Goal: Task Accomplishment & Management: Complete application form

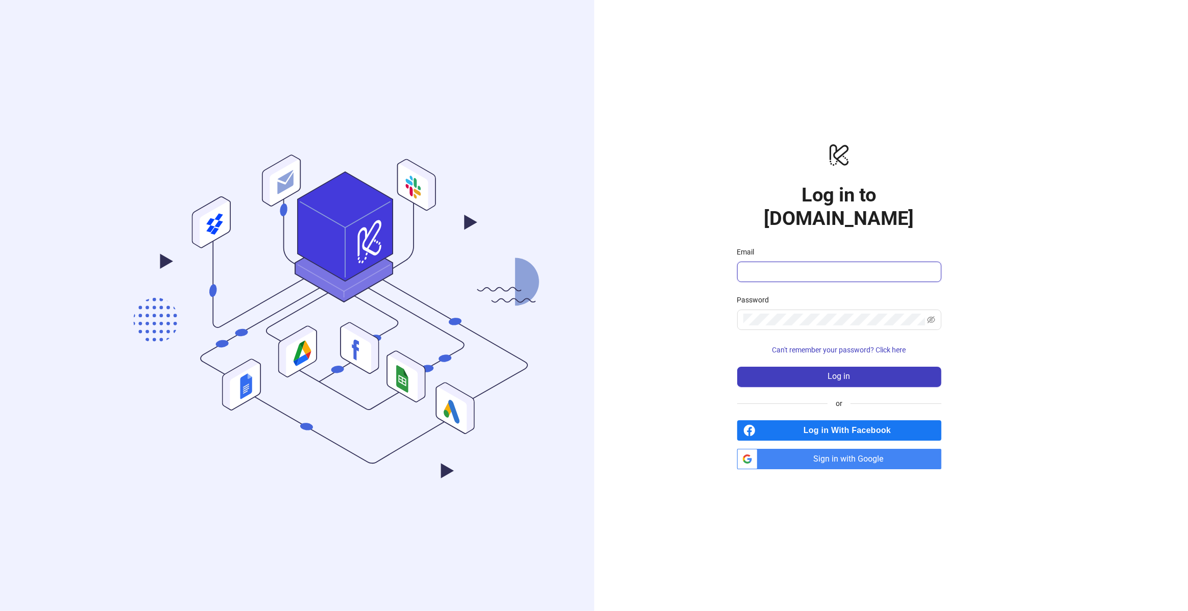
click at [819, 266] on input "Email" at bounding box center [838, 272] width 190 height 12
type input "**********"
click at [737, 367] on button "Log in" at bounding box center [839, 377] width 204 height 20
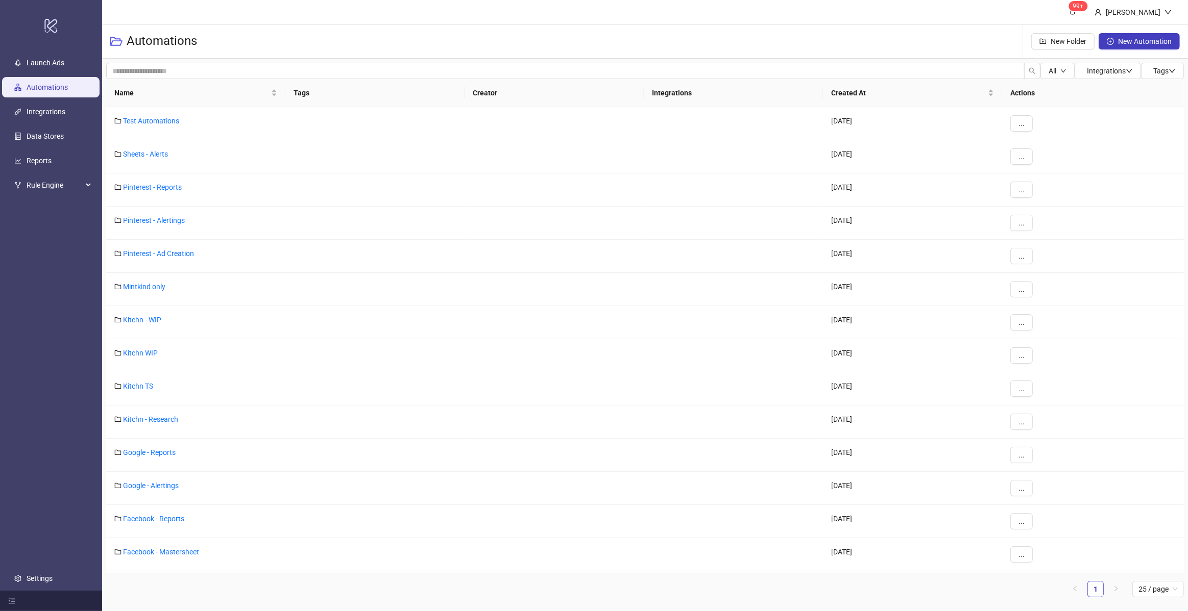
click at [324, 8] on header "99+ Lea Häusler" at bounding box center [645, 12] width 1086 height 24
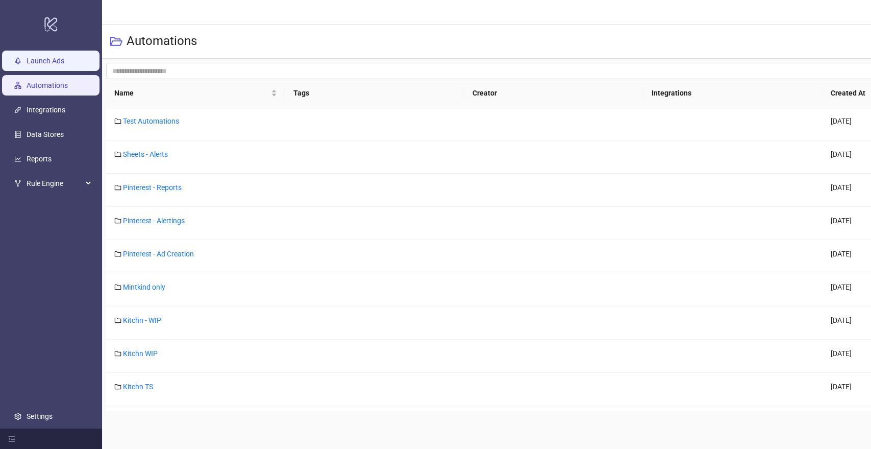
click at [61, 62] on link "Launch Ads" at bounding box center [46, 61] width 38 height 8
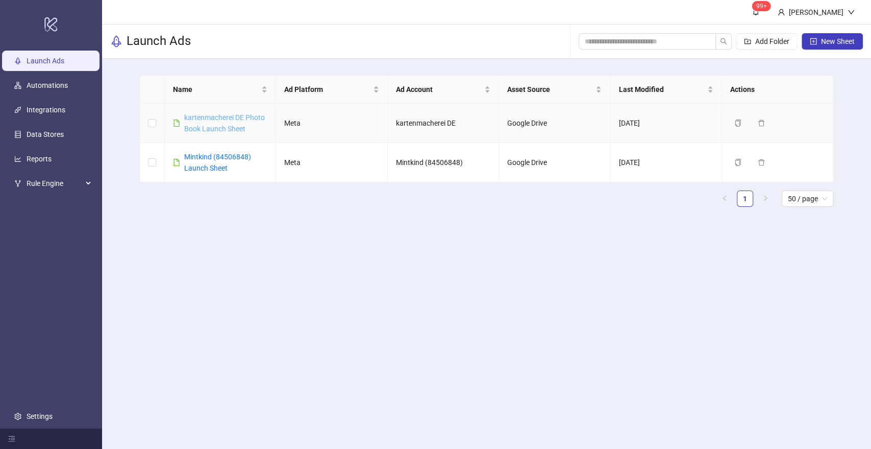
click at [241, 115] on link "kartenmacherei DE Photo Book Launch Sheet" at bounding box center [224, 122] width 81 height 19
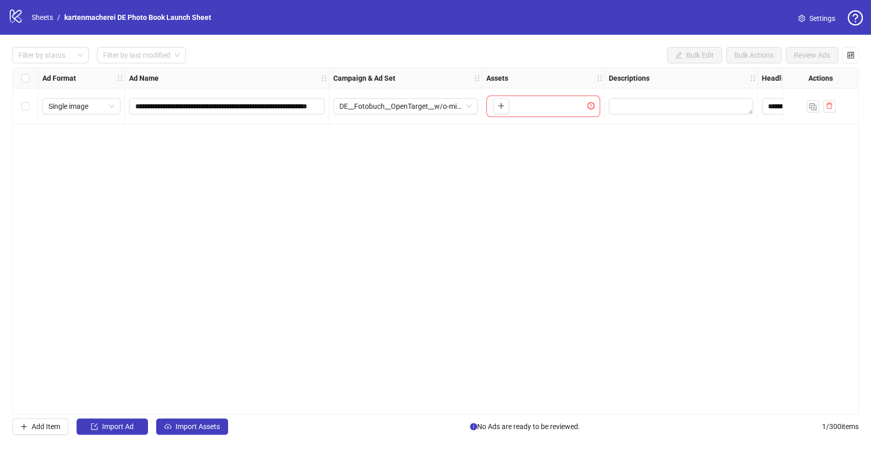
click at [822, 18] on span "Settings" at bounding box center [823, 18] width 26 height 11
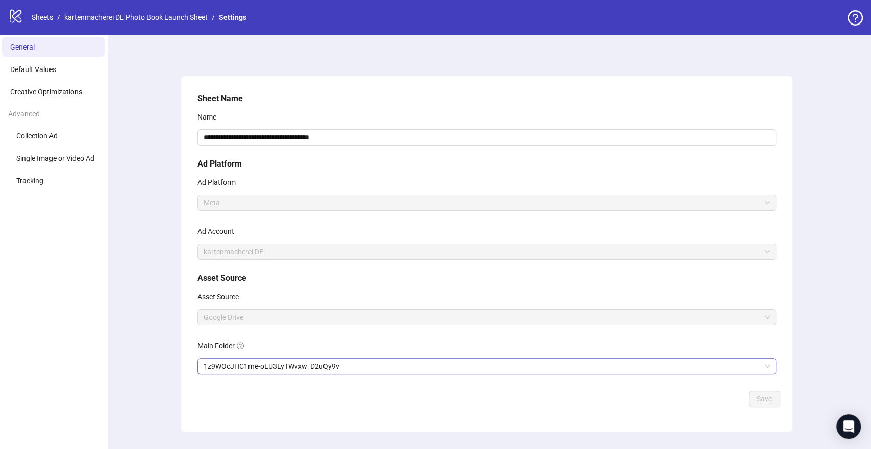
click at [346, 363] on span "1z9WOcJHC1rne-oEU3LyTWvxw_D2uQy9v" at bounding box center [487, 365] width 567 height 15
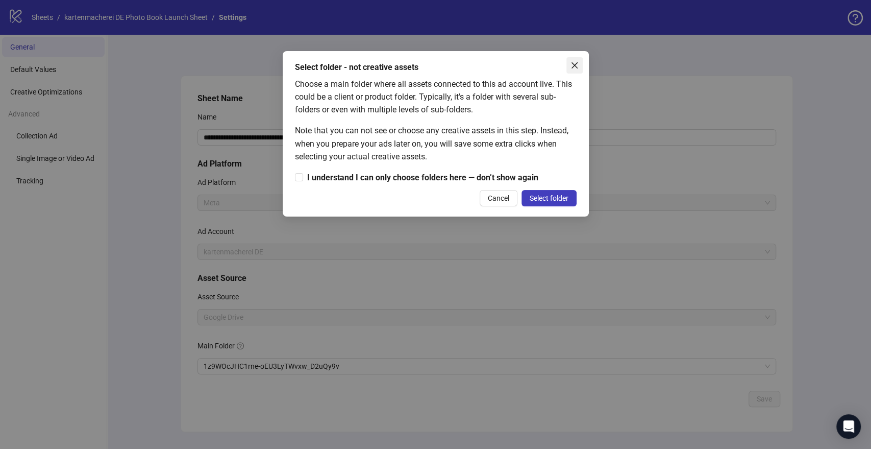
click at [577, 67] on icon "close" at bounding box center [575, 65] width 8 height 8
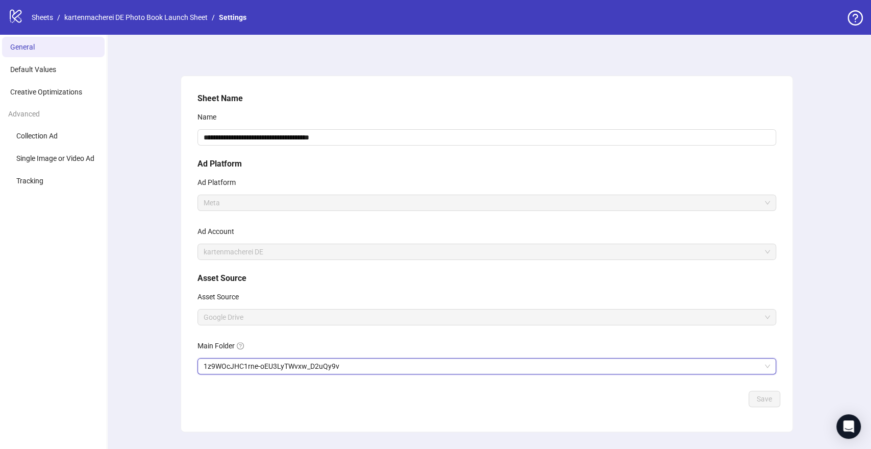
click at [359, 367] on span "1z9WOcJHC1rne-oEU3LyTWvxw_D2uQy9v" at bounding box center [487, 365] width 567 height 15
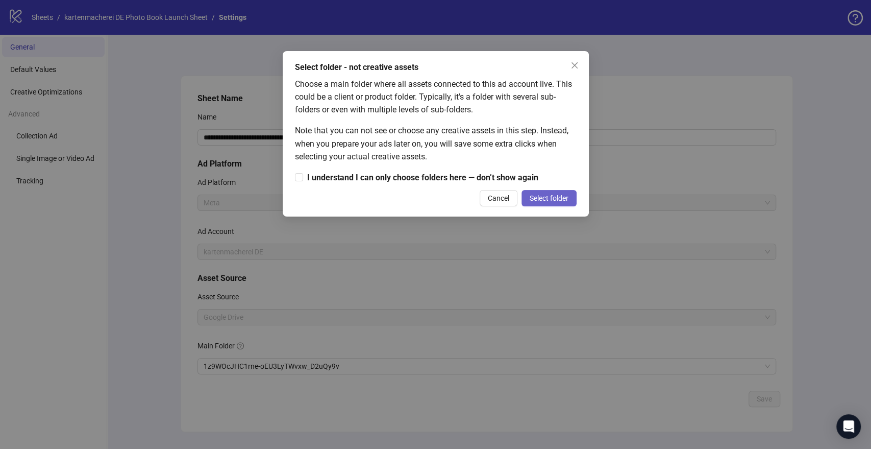
click at [536, 197] on span "Select folder" at bounding box center [549, 198] width 39 height 8
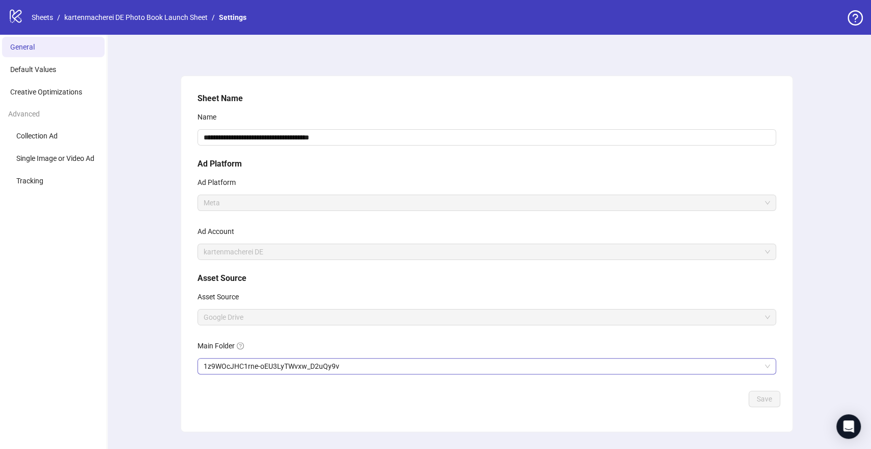
click at [311, 362] on span "1z9WOcJHC1rne-oEU3LyTWvxw_D2uQy9v" at bounding box center [487, 365] width 567 height 15
click at [0, 0] on div "Select folder - not creative assets Choose a main folder where all assets conne…" at bounding box center [0, 0] width 0 height 0
click at [296, 370] on span "1z9WOcJHC1rne-oEU3LyTWvxw_D2uQy9v" at bounding box center [487, 365] width 567 height 15
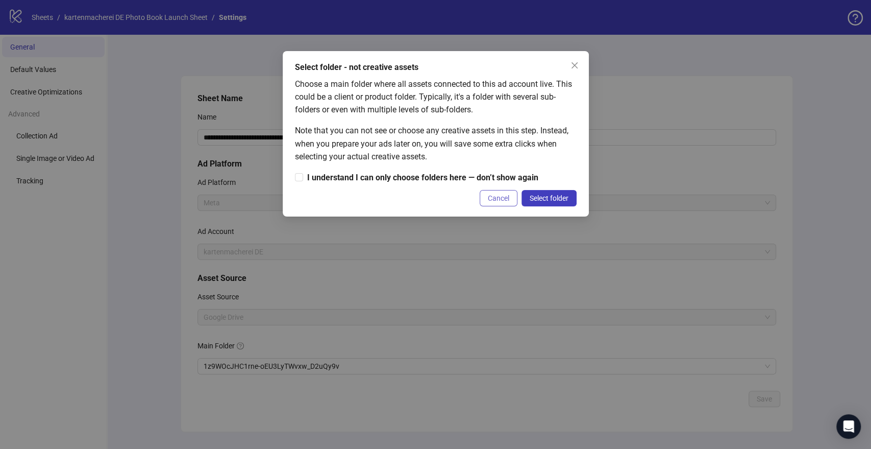
click at [488, 195] on span "Cancel" at bounding box center [498, 198] width 21 height 8
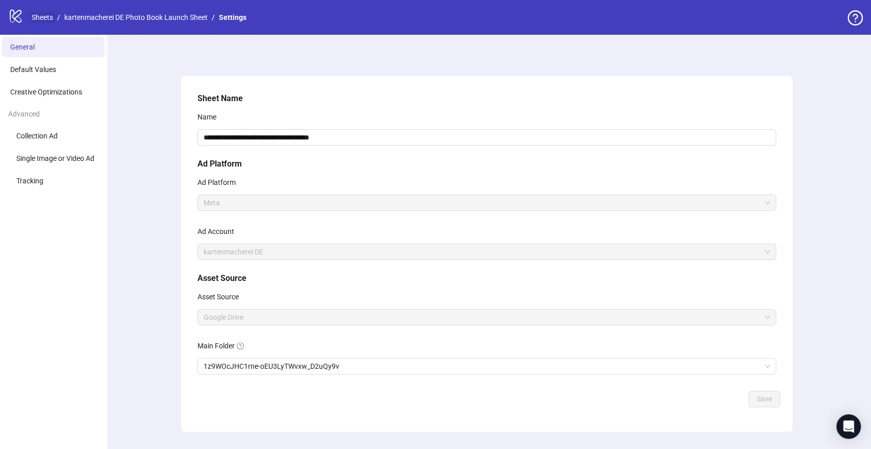
click at [46, 18] on link "Sheets" at bounding box center [43, 17] width 26 height 11
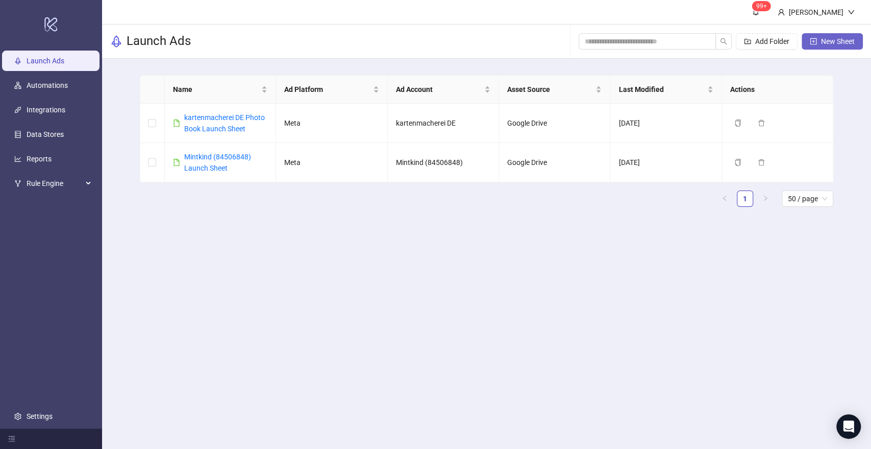
click at [840, 41] on span "New Sheet" at bounding box center [838, 41] width 34 height 8
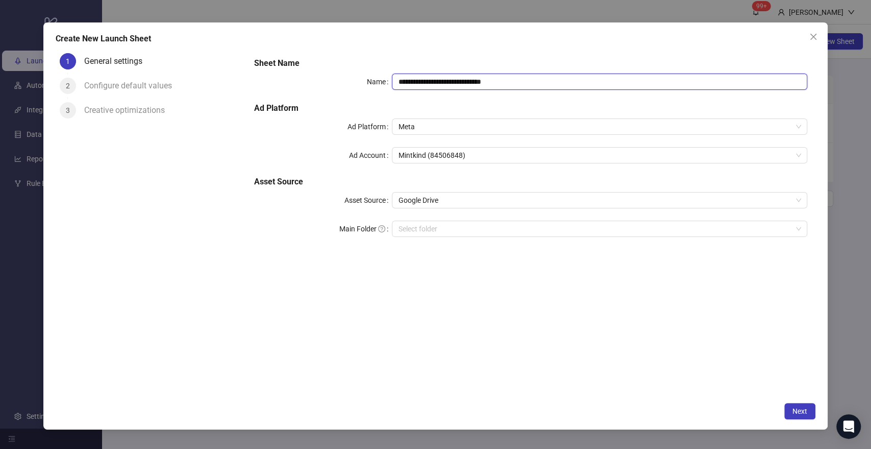
click at [440, 84] on input "**********" at bounding box center [599, 81] width 415 height 16
drag, startPoint x: 465, startPoint y: 82, endPoint x: 387, endPoint y: 79, distance: 78.2
click at [387, 79] on div "**********" at bounding box center [530, 81] width 553 height 16
click at [417, 154] on span "Mintkind (84506848)" at bounding box center [599, 155] width 403 height 15
type input "**********"
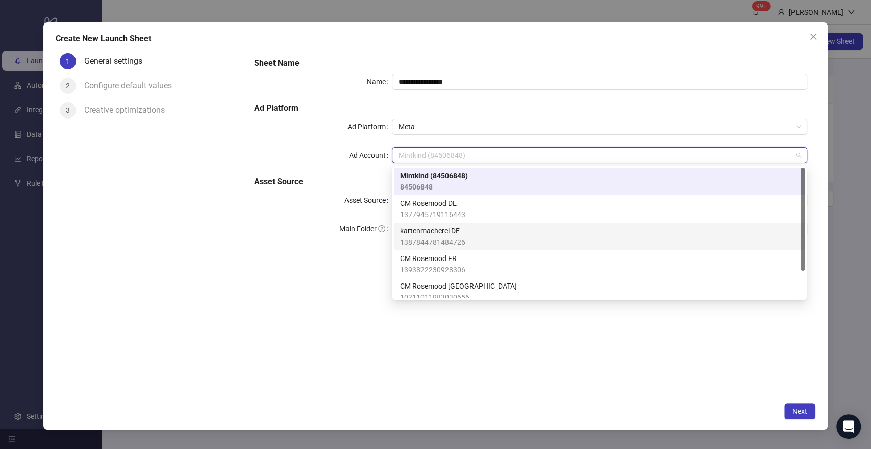
click at [468, 231] on div "kartenmacherei DE 1387844781484726" at bounding box center [599, 236] width 399 height 22
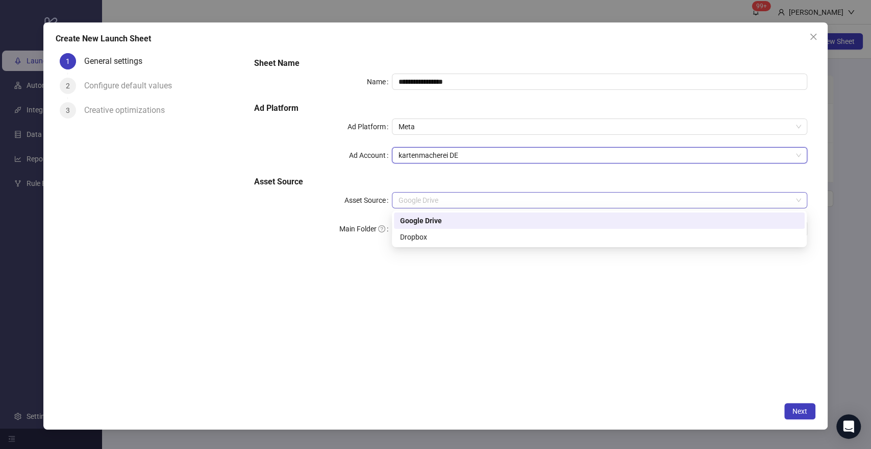
click at [444, 200] on span "Google Drive" at bounding box center [599, 199] width 403 height 15
click at [439, 223] on div "Google Drive" at bounding box center [599, 220] width 399 height 11
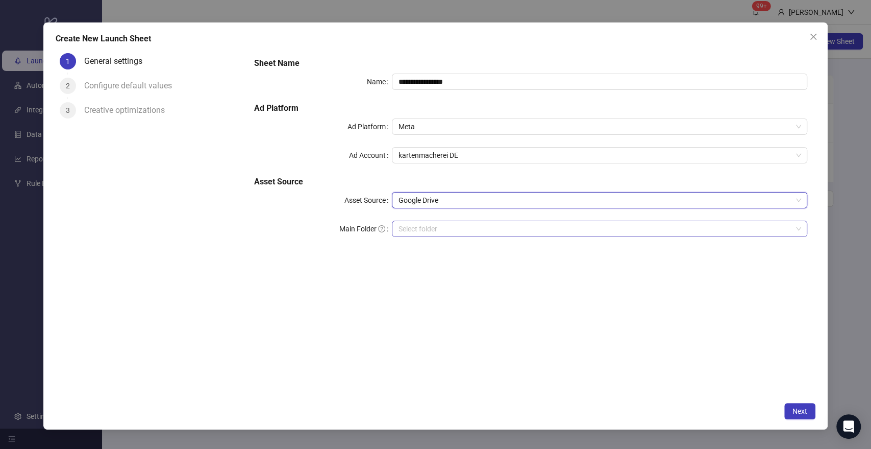
click at [441, 226] on input "Main Folder" at bounding box center [595, 228] width 394 height 15
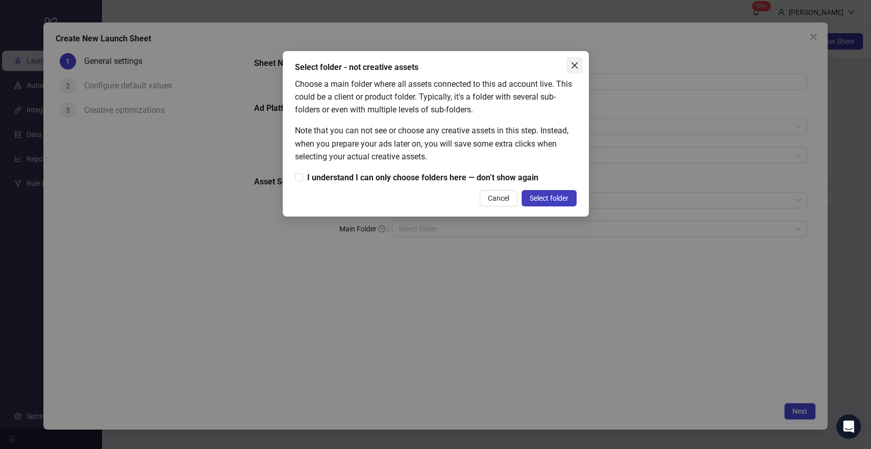
click at [574, 67] on icon "close" at bounding box center [575, 65] width 8 height 8
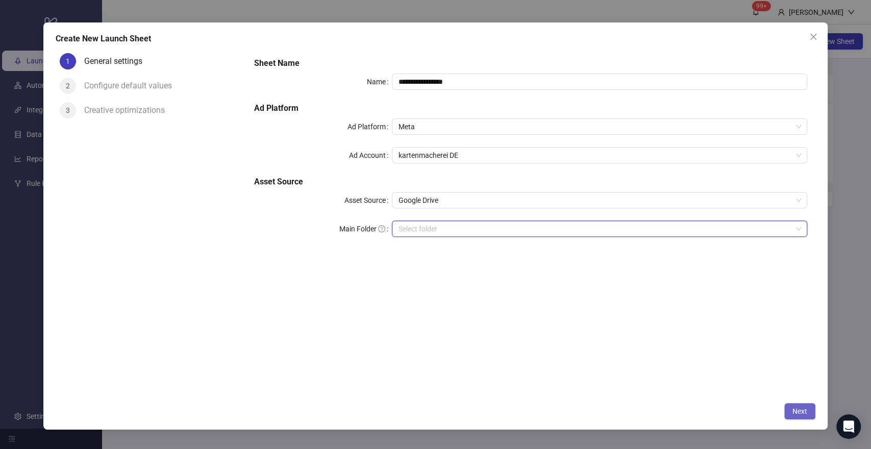
click at [799, 405] on button "Next" at bounding box center [799, 411] width 31 height 16
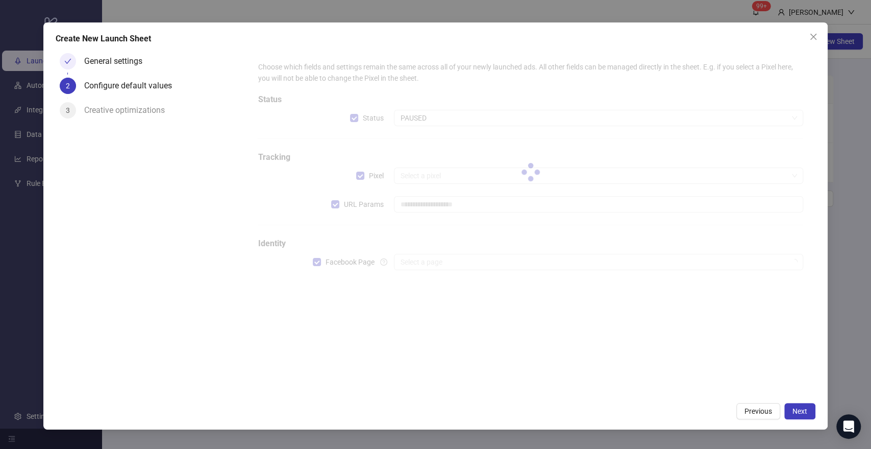
type input "**********"
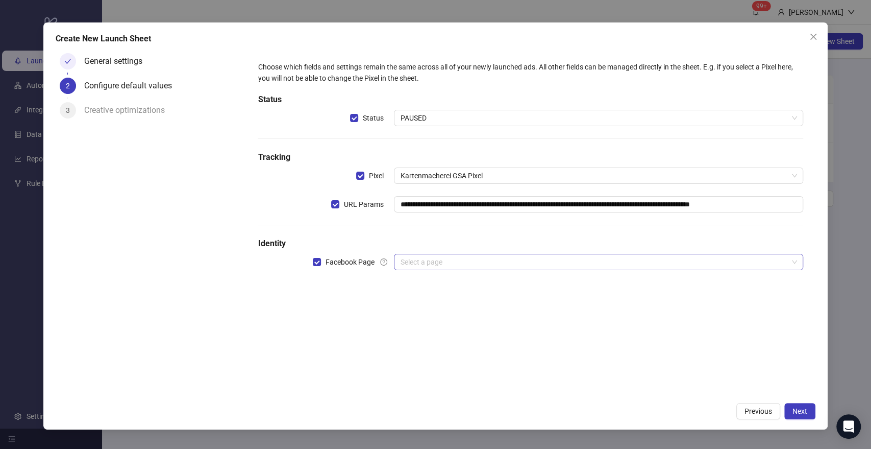
click at [553, 259] on input "search" at bounding box center [593, 261] width 387 height 15
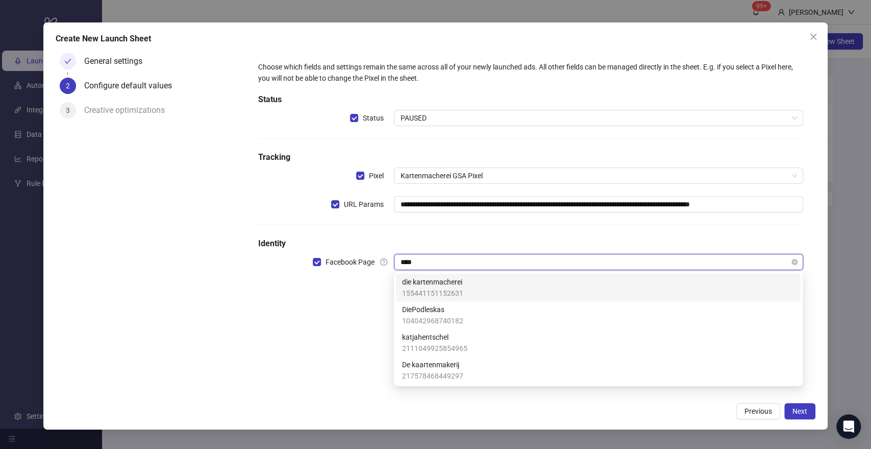
type input "*****"
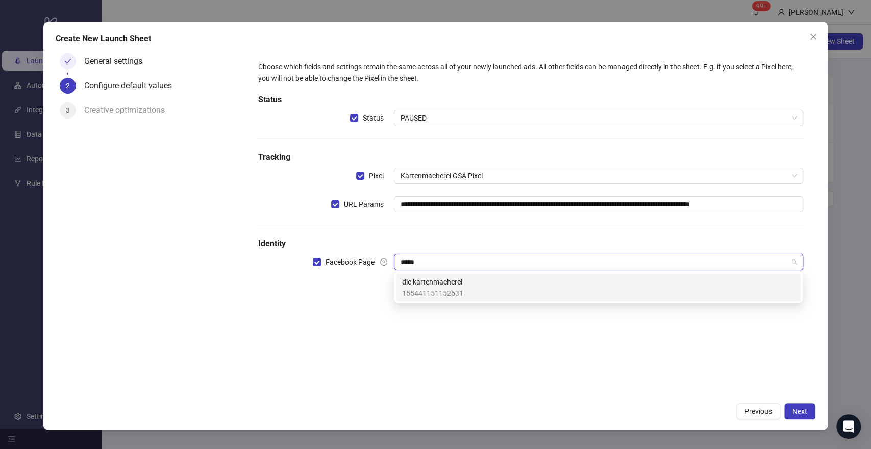
click at [529, 287] on div "die kartenmacherei 155441151152631" at bounding box center [598, 287] width 393 height 22
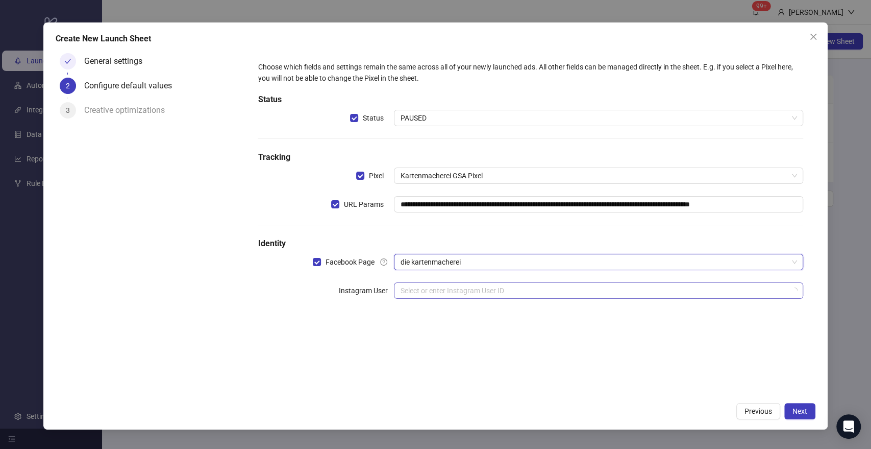
click at [516, 289] on input "search" at bounding box center [593, 290] width 387 height 15
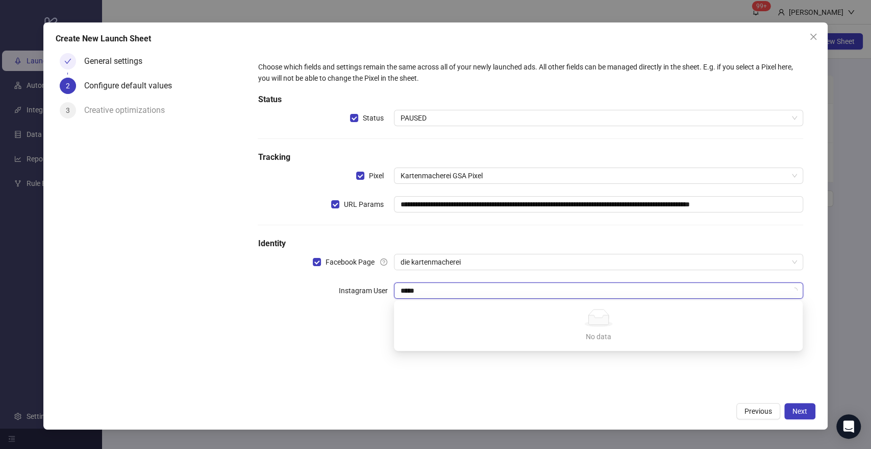
click at [433, 291] on input "*****" at bounding box center [593, 290] width 387 height 15
type input "*"
click at [455, 277] on div "**********" at bounding box center [530, 186] width 553 height 258
click at [439, 292] on input "search" at bounding box center [593, 290] width 387 height 15
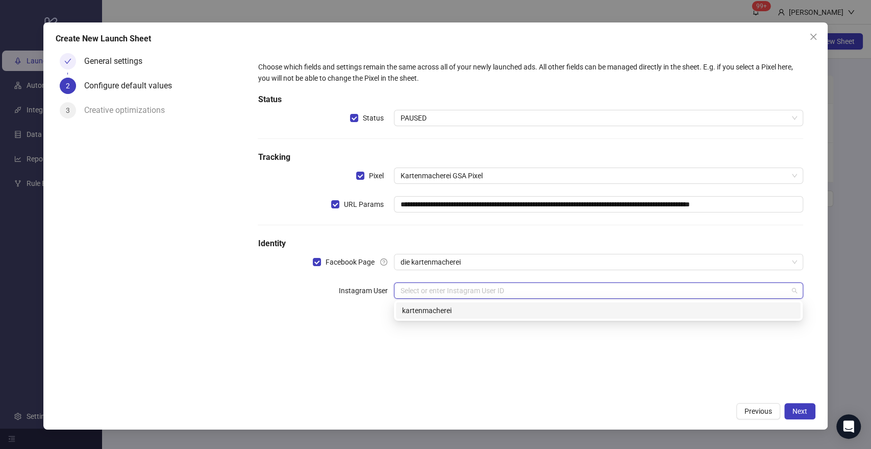
drag, startPoint x: 450, startPoint y: 320, endPoint x: 452, endPoint y: 314, distance: 5.7
click at [450, 318] on div "17841402131143192 kartenmacherei" at bounding box center [598, 310] width 409 height 20
click at [452, 314] on div "kartenmacherei" at bounding box center [598, 310] width 393 height 11
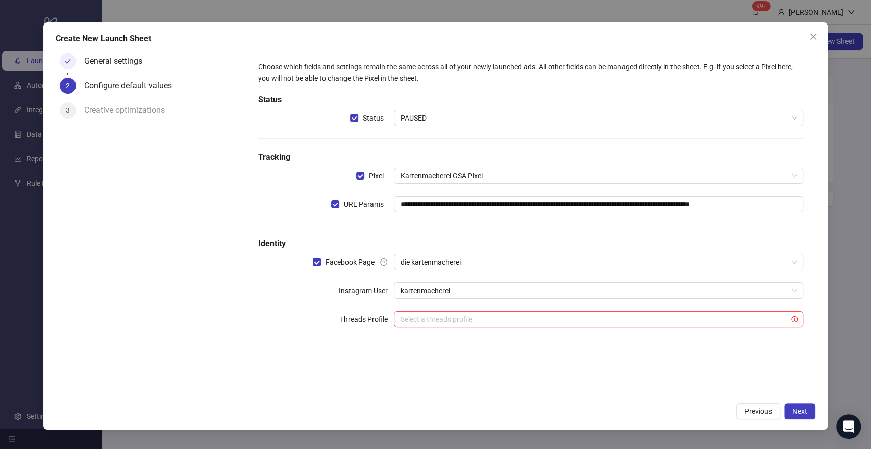
click at [479, 334] on div "**********" at bounding box center [530, 200] width 553 height 286
click at [796, 410] on span "Next" at bounding box center [800, 411] width 15 height 8
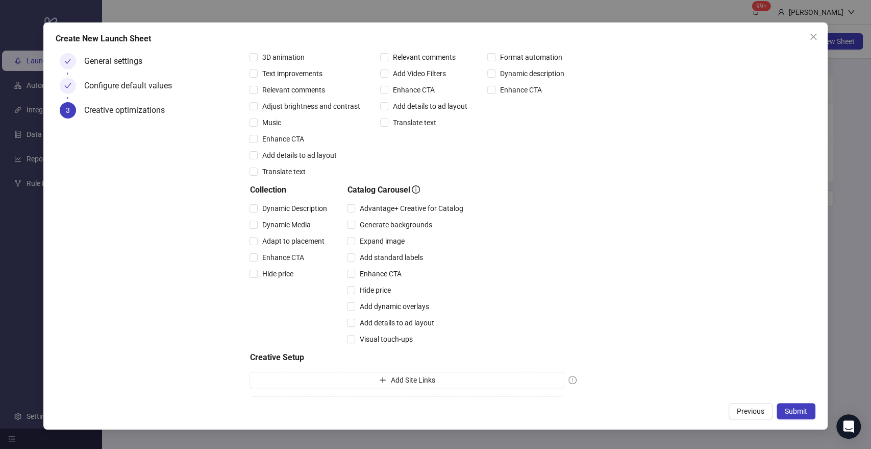
scroll to position [173, 0]
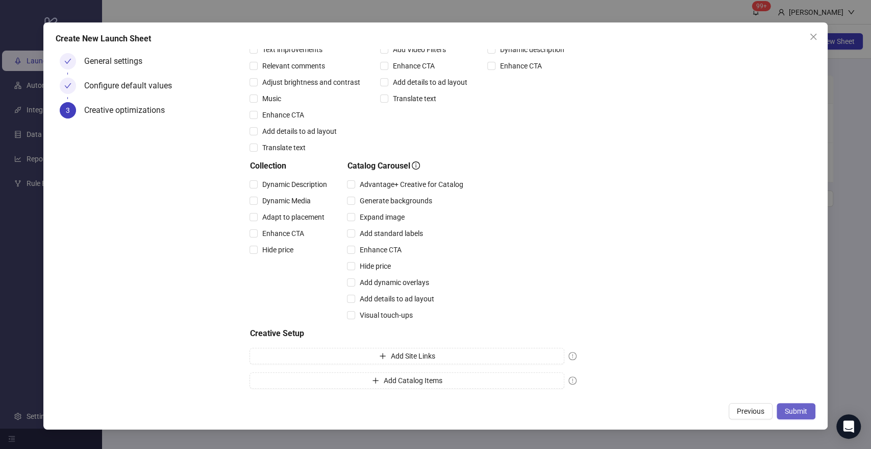
click at [790, 411] on span "Submit" at bounding box center [796, 411] width 22 height 8
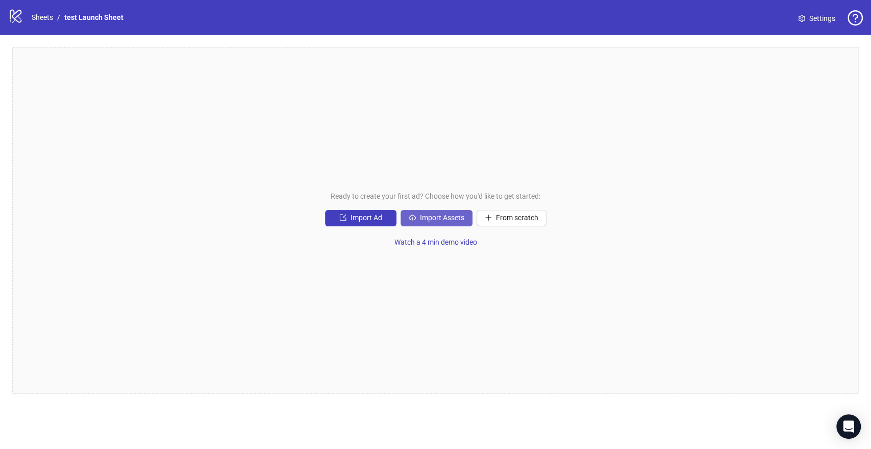
click at [439, 219] on span "Import Assets" at bounding box center [442, 217] width 44 height 8
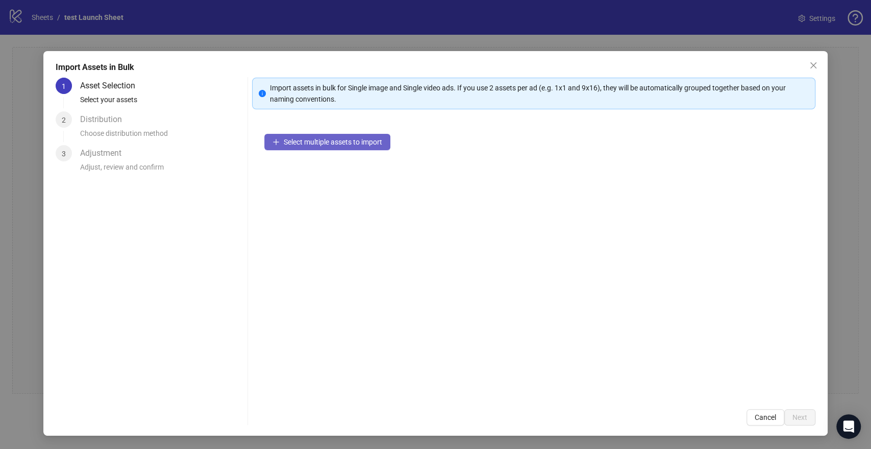
click at [355, 142] on span "Select multiple assets to import" at bounding box center [333, 142] width 99 height 8
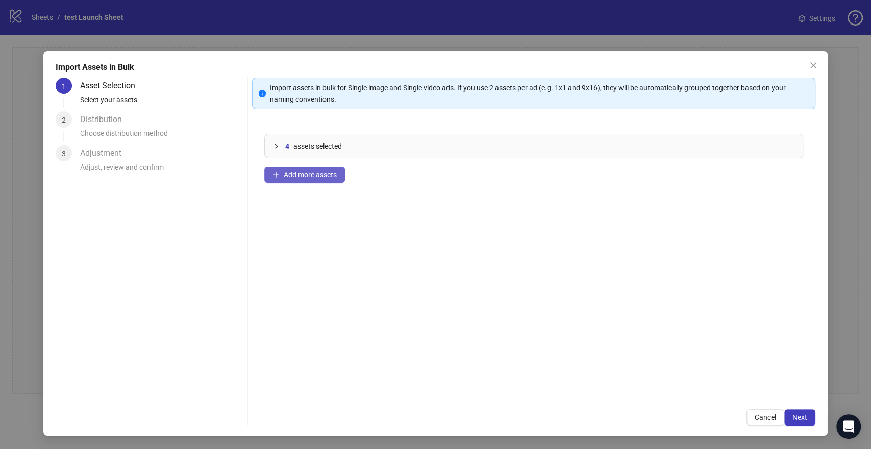
click at [322, 179] on button "Add more assets" at bounding box center [304, 174] width 81 height 16
click at [276, 141] on div at bounding box center [279, 145] width 12 height 11
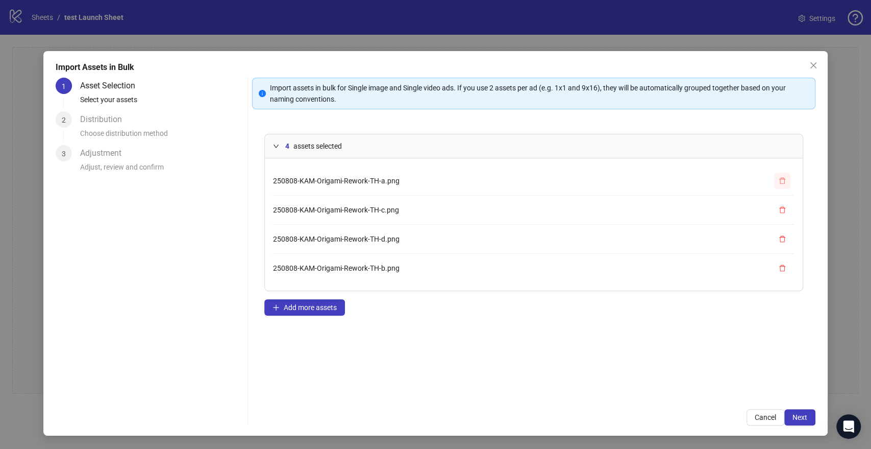
click at [782, 179] on icon "delete" at bounding box center [782, 180] width 7 height 7
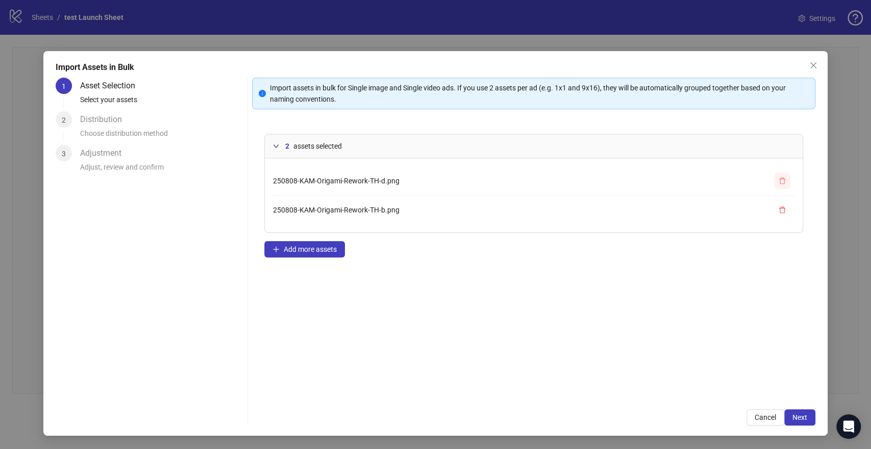
click at [782, 179] on icon "delete" at bounding box center [782, 180] width 7 height 7
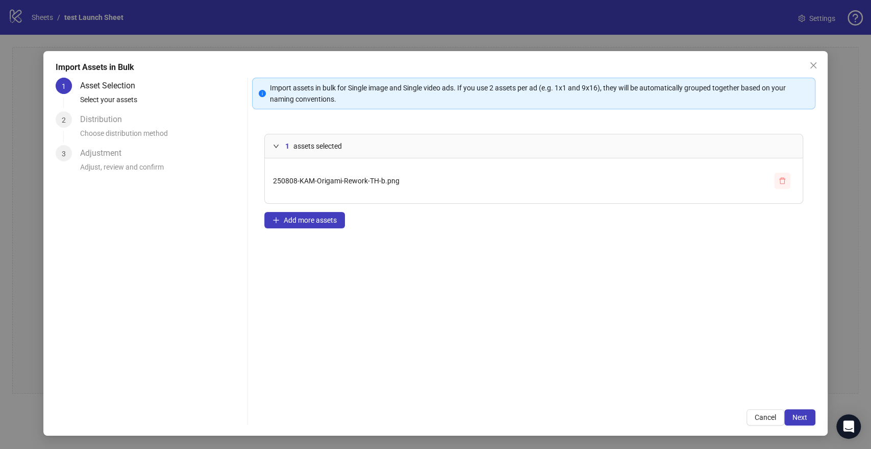
click at [782, 179] on icon "delete" at bounding box center [782, 180] width 7 height 7
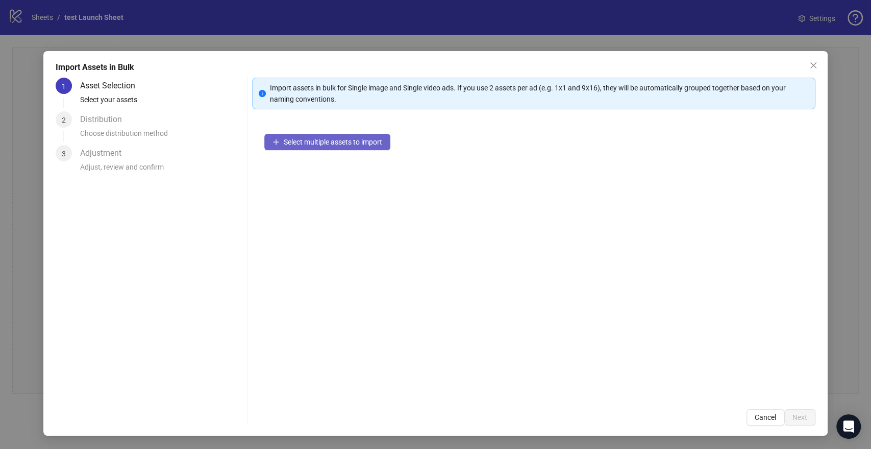
click at [291, 144] on span "Select multiple assets to import" at bounding box center [333, 142] width 99 height 8
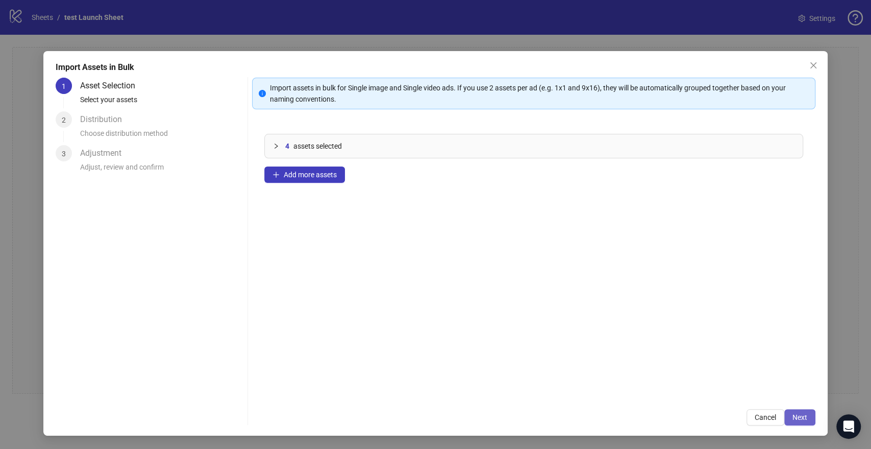
click at [794, 412] on button "Next" at bounding box center [799, 417] width 31 height 16
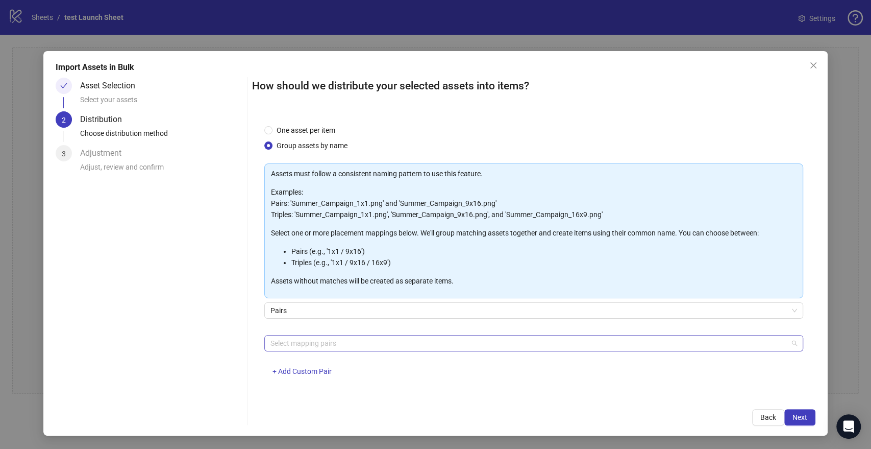
click at [394, 340] on div at bounding box center [528, 343] width 524 height 14
click at [339, 343] on div at bounding box center [528, 343] width 524 height 14
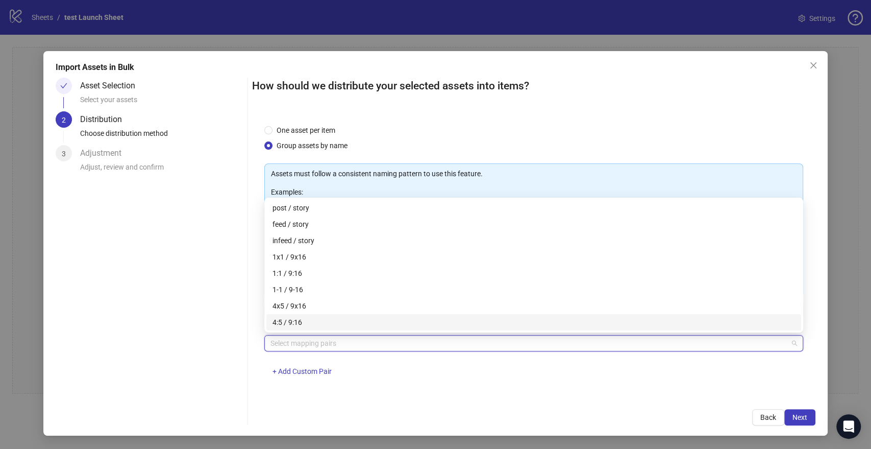
click at [443, 358] on div "Select mapping pairs + Add Custom Pair" at bounding box center [533, 361] width 538 height 53
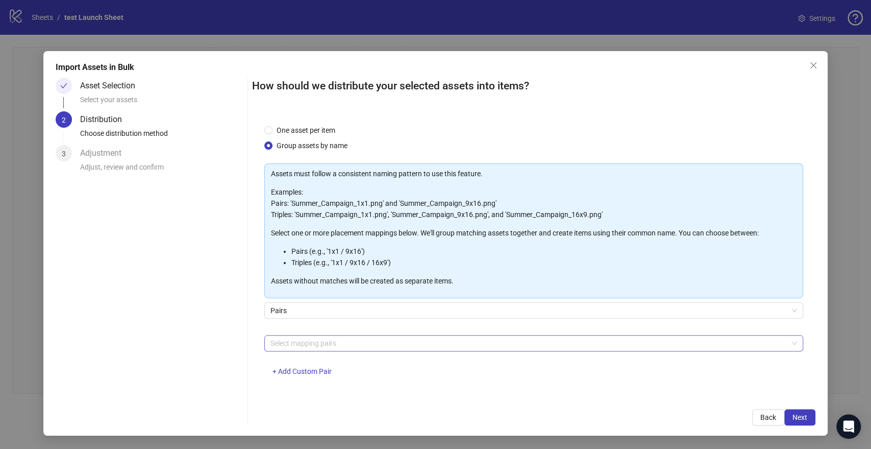
click at [366, 344] on div at bounding box center [528, 343] width 524 height 14
click at [307, 370] on span "+ Add Custom Pair" at bounding box center [302, 371] width 59 height 8
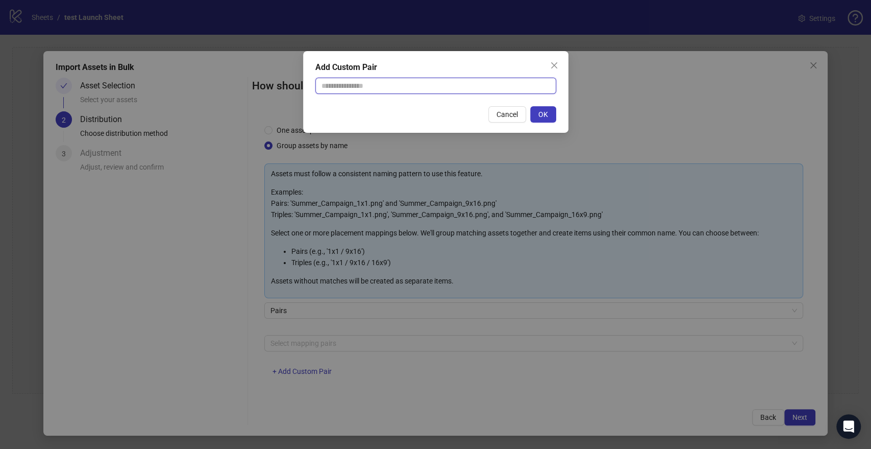
click at [347, 88] on input "text" at bounding box center [435, 86] width 241 height 16
type input "**********"
click at [549, 113] on button "OK" at bounding box center [543, 114] width 26 height 16
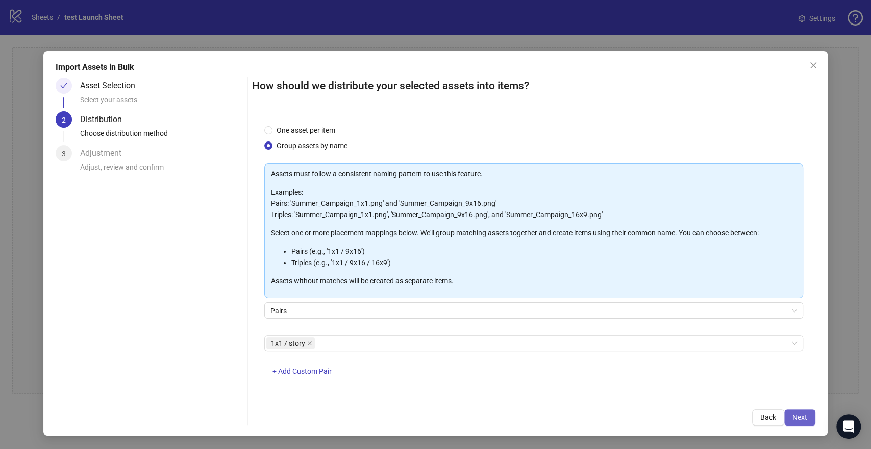
click at [803, 418] on span "Next" at bounding box center [800, 417] width 15 height 8
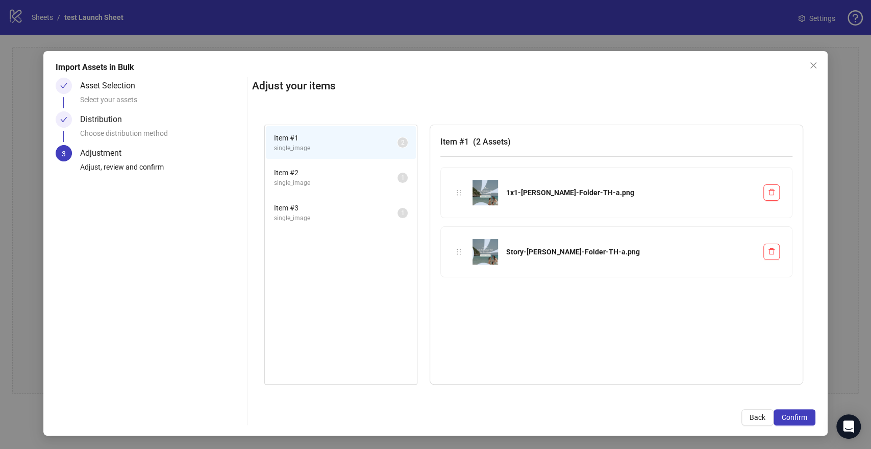
click at [320, 174] on span "Item # 2" at bounding box center [336, 172] width 124 height 11
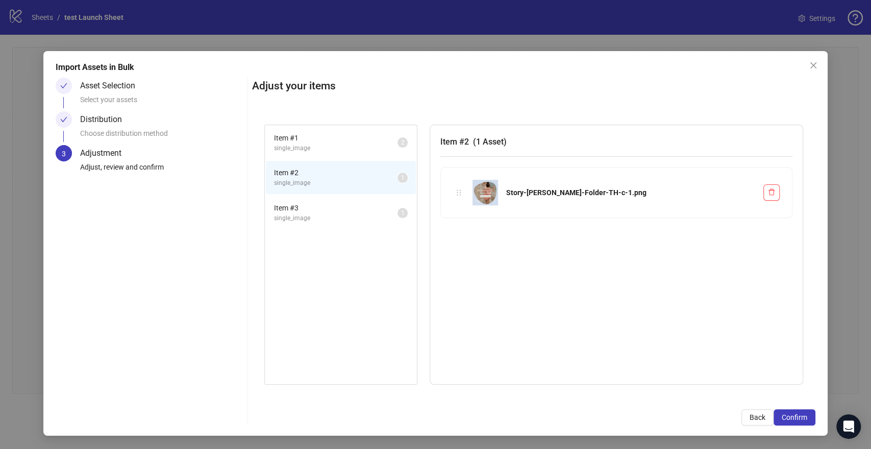
click at [318, 207] on span "Item # 3" at bounding box center [336, 207] width 124 height 11
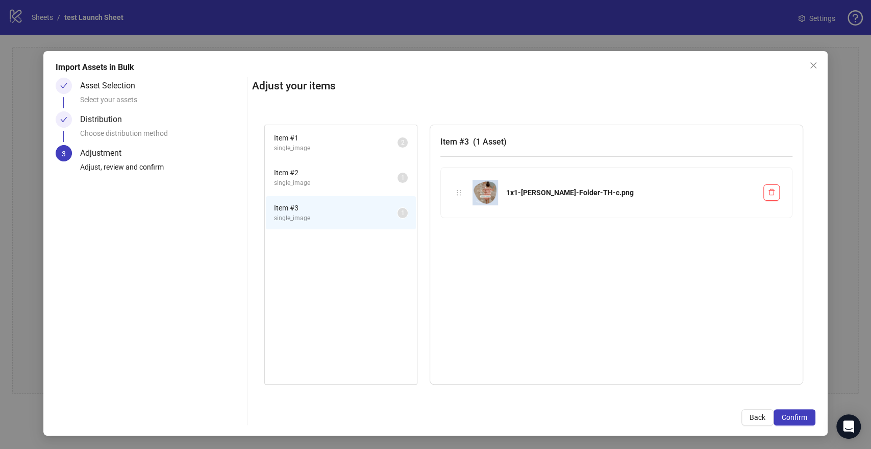
click at [333, 189] on li "Item # 2 single_image 1" at bounding box center [341, 177] width 150 height 33
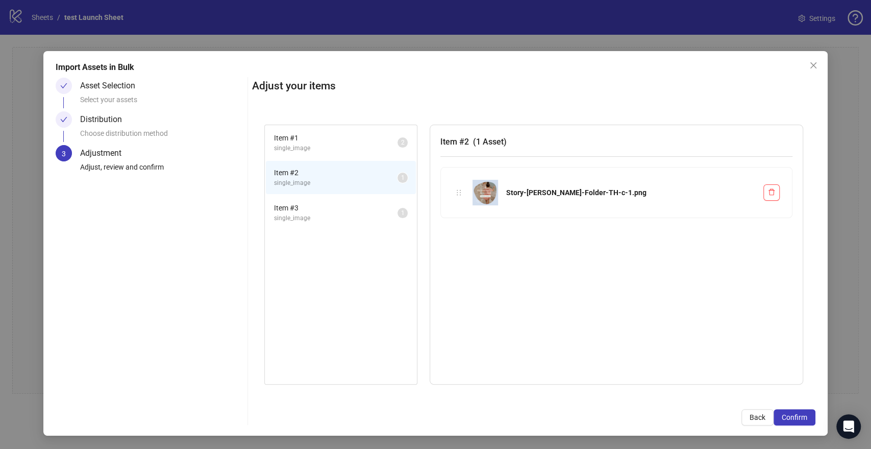
click at [316, 132] on span "Item # 1" at bounding box center [336, 137] width 124 height 11
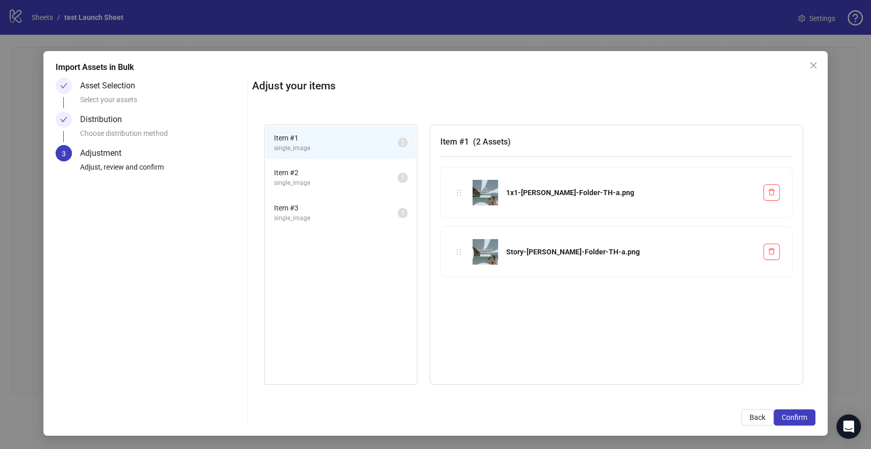
click at [318, 170] on span "Item # 2" at bounding box center [336, 172] width 124 height 11
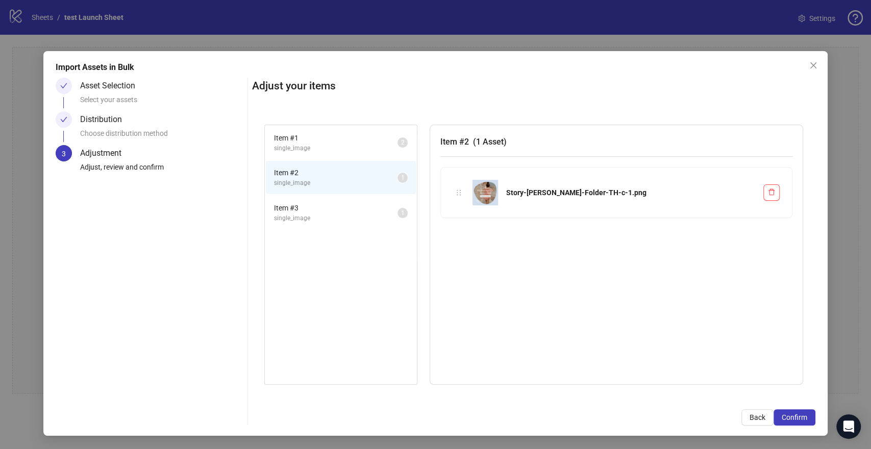
click at [310, 202] on span "Item # 3" at bounding box center [336, 207] width 124 height 11
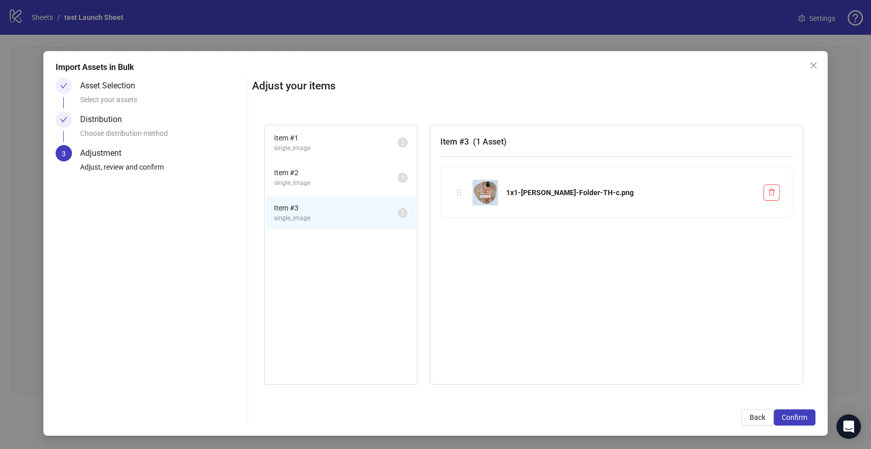
click at [303, 139] on span "Item # 1" at bounding box center [336, 137] width 124 height 11
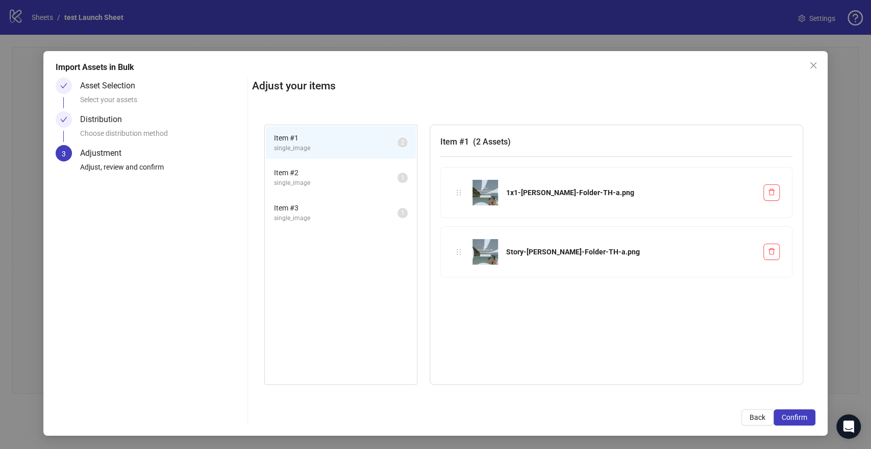
click at [310, 209] on span "Item # 3" at bounding box center [336, 207] width 124 height 11
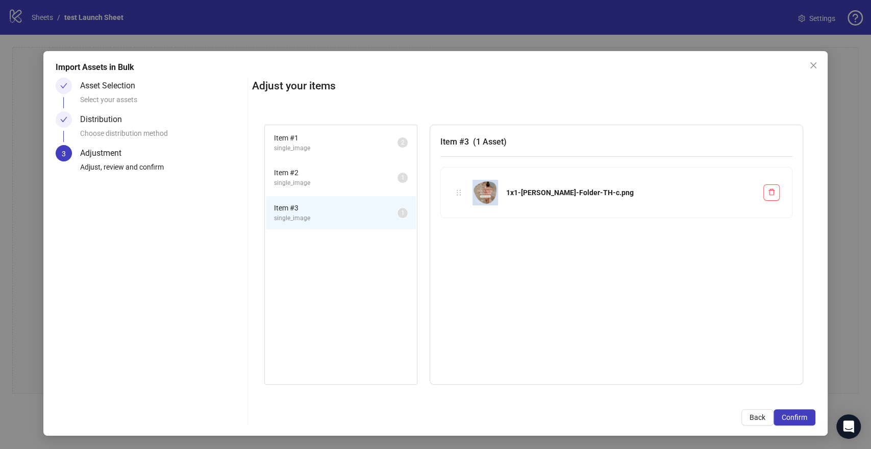
click at [302, 180] on span "single_image" at bounding box center [336, 183] width 124 height 10
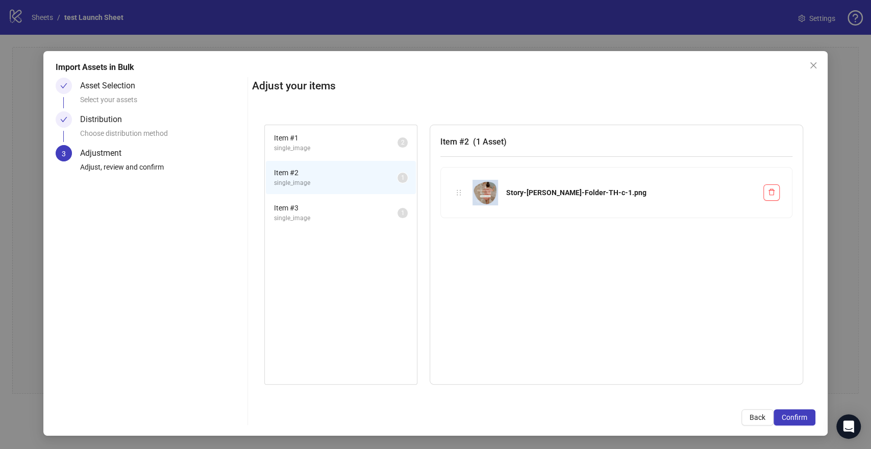
click at [341, 212] on span "Item # 3" at bounding box center [336, 207] width 124 height 11
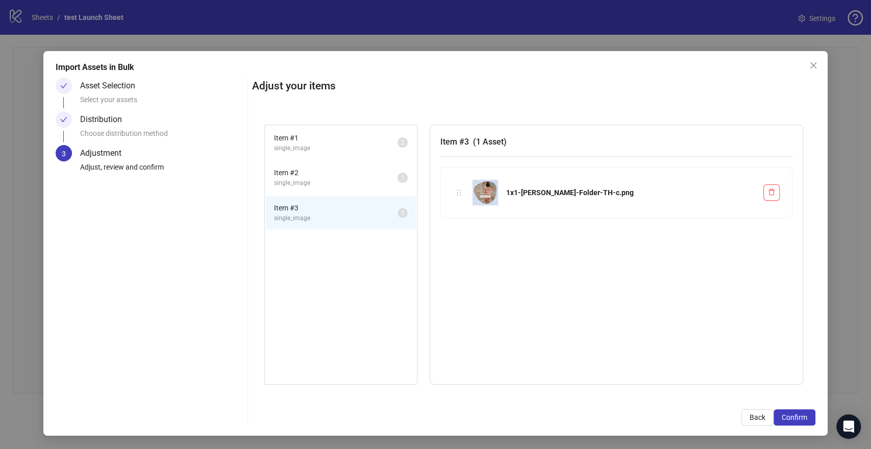
click at [327, 147] on span "single_image" at bounding box center [336, 148] width 124 height 10
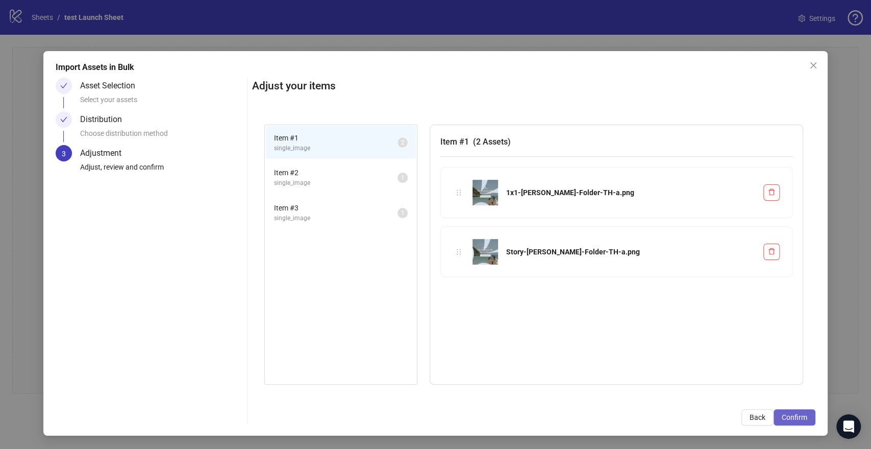
drag, startPoint x: 786, startPoint y: 413, endPoint x: 763, endPoint y: 408, distance: 23.5
click at [785, 413] on span "Confirm" at bounding box center [795, 417] width 26 height 8
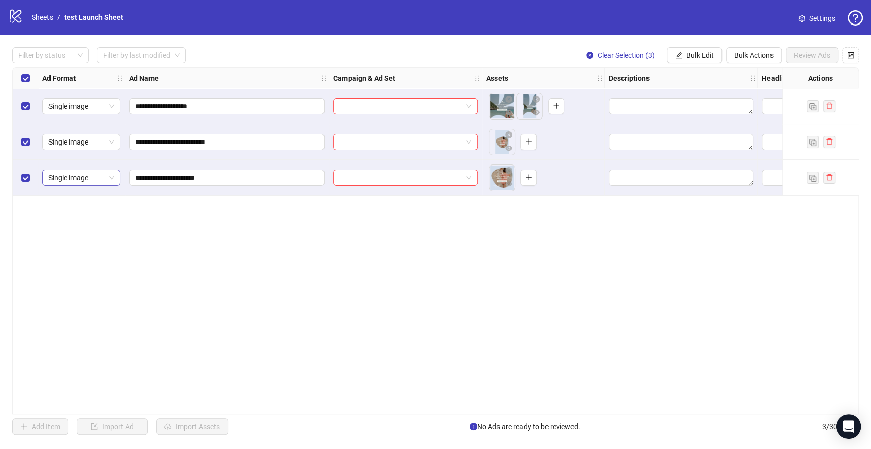
click at [93, 176] on span "Single image" at bounding box center [81, 177] width 66 height 15
click at [99, 248] on div "Collection" at bounding box center [82, 246] width 62 height 11
click at [427, 180] on input "search" at bounding box center [400, 177] width 123 height 15
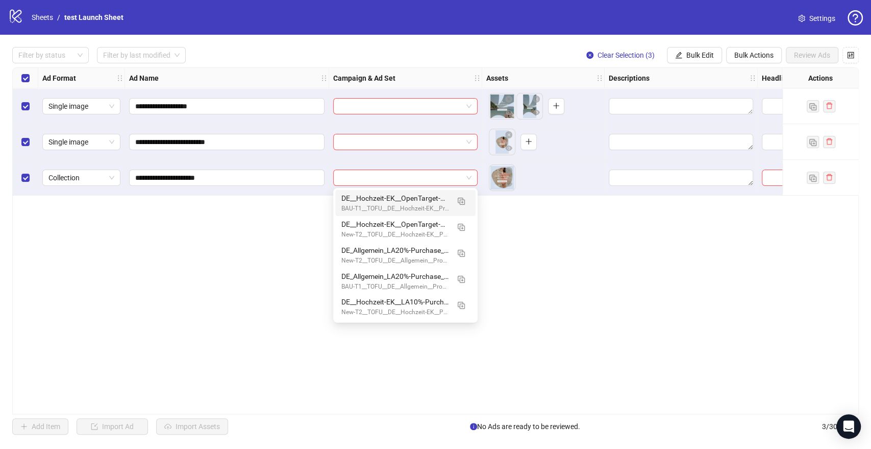
click at [236, 226] on div "**********" at bounding box center [435, 240] width 847 height 347
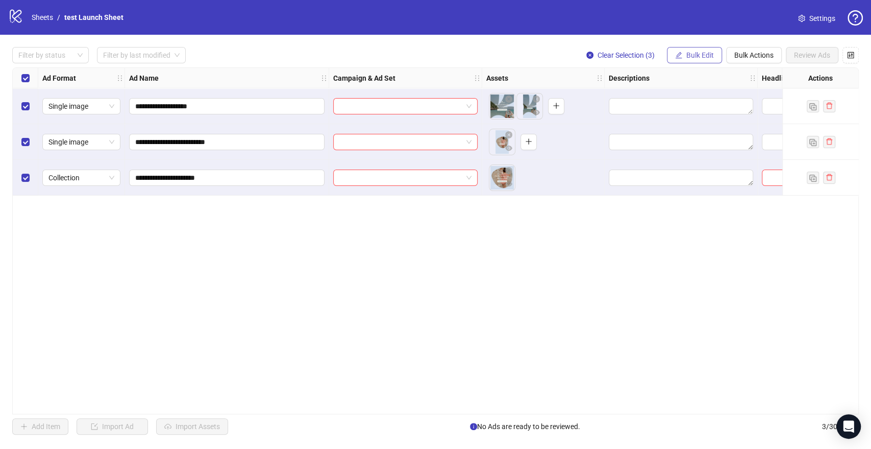
click at [676, 54] on icon "edit" at bounding box center [678, 55] width 7 height 7
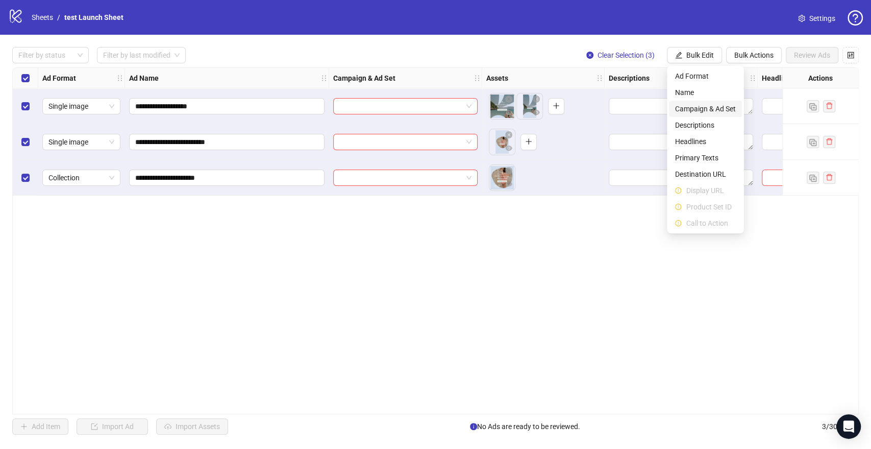
click at [707, 111] on span "Campaign & Ad Set" at bounding box center [705, 108] width 61 height 11
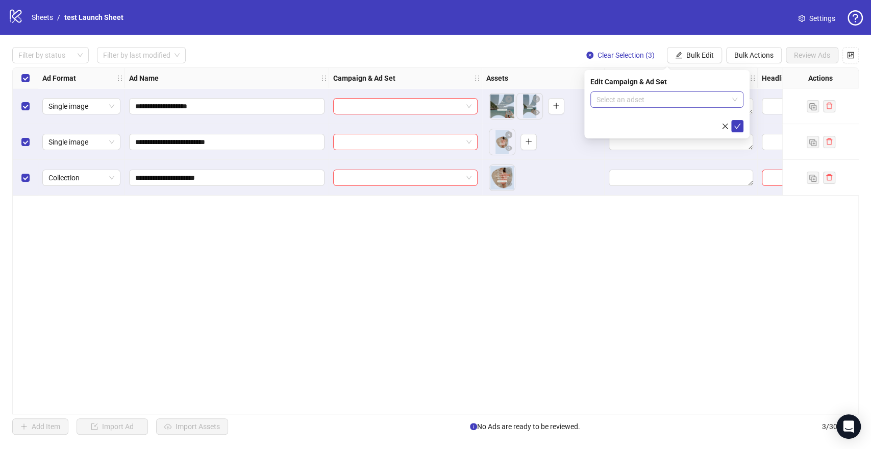
click at [702, 101] on input "search" at bounding box center [663, 99] width 132 height 15
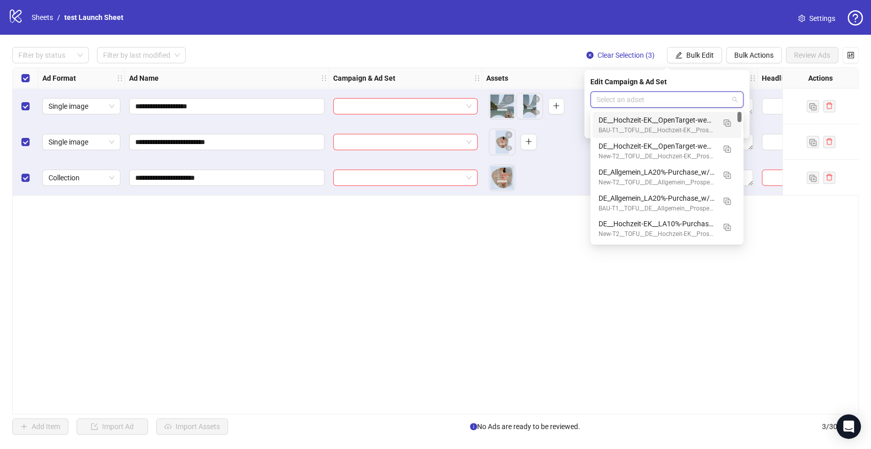
click at [668, 120] on div "DE__Hochzeit-EK__OpenTarget-weddingpromo__20250902" at bounding box center [657, 119] width 116 height 11
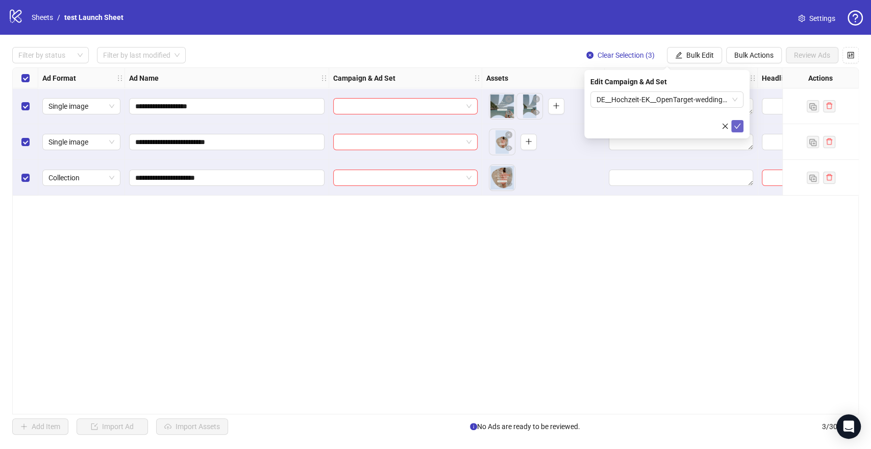
click at [736, 124] on icon "check" at bounding box center [737, 125] width 7 height 7
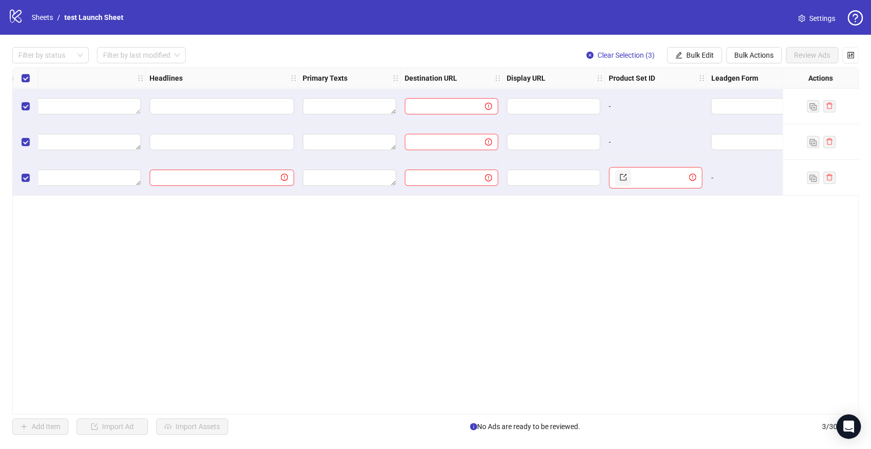
scroll to position [0, 613]
click at [380, 141] on textarea "Edit values" at bounding box center [348, 142] width 93 height 16
click at [405, 122] on div at bounding box center [451, 106] width 102 height 36
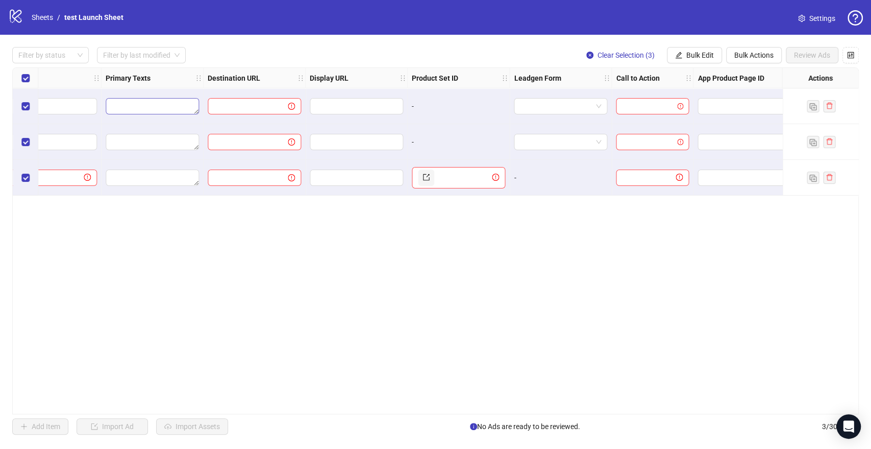
scroll to position [0, 823]
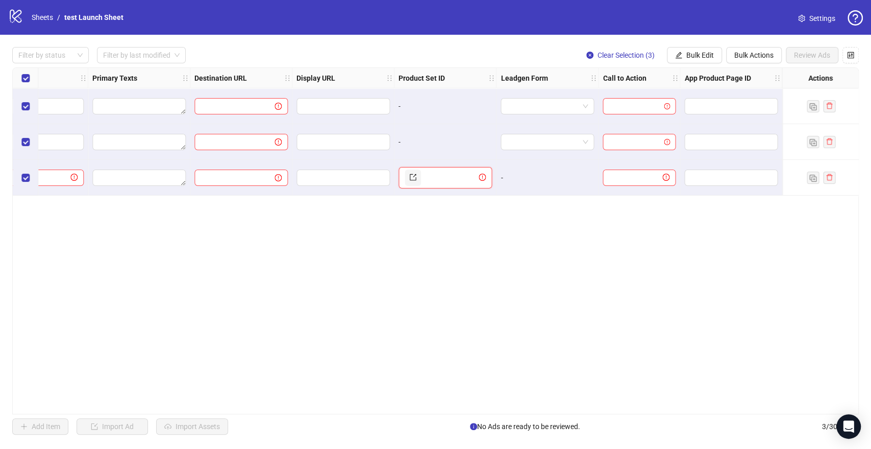
click at [426, 177] on input "text" at bounding box center [450, 177] width 54 height 16
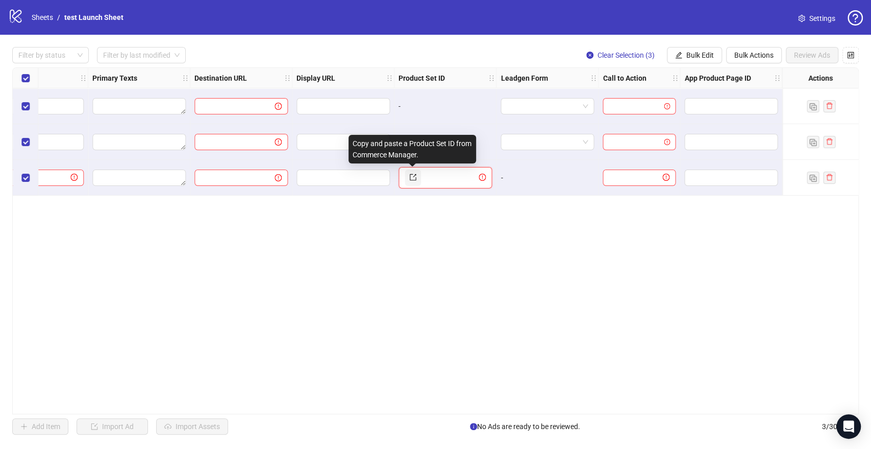
click at [412, 181] on span at bounding box center [412, 177] width 7 height 11
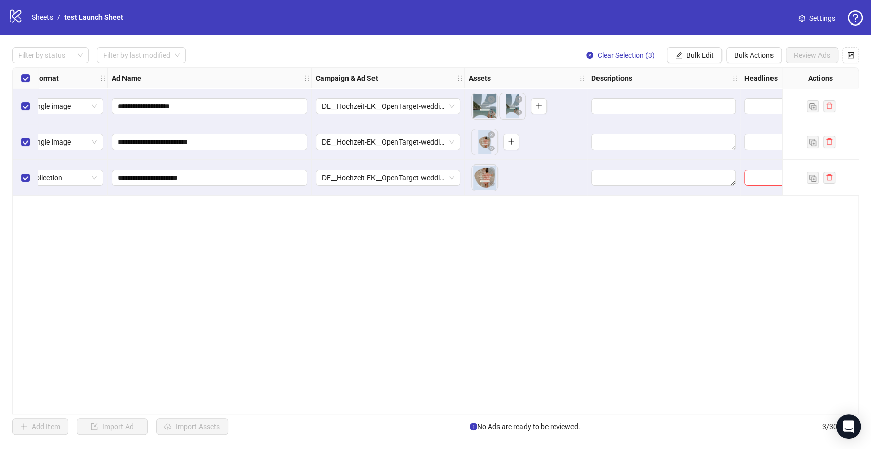
scroll to position [0, 0]
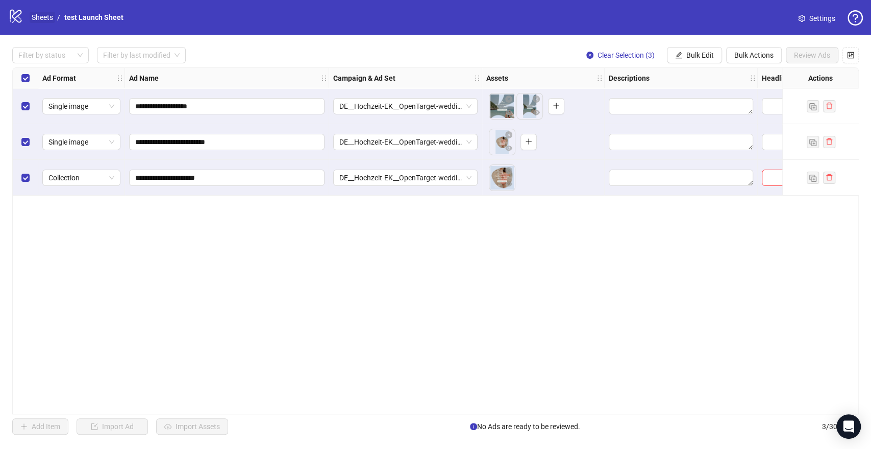
click at [46, 17] on link "Sheets" at bounding box center [43, 17] width 26 height 11
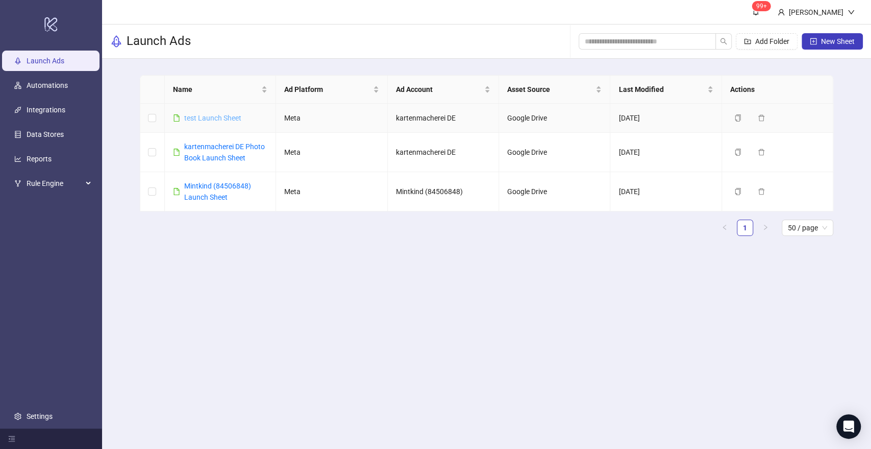
click at [230, 117] on link "test Launch Sheet" at bounding box center [212, 118] width 57 height 8
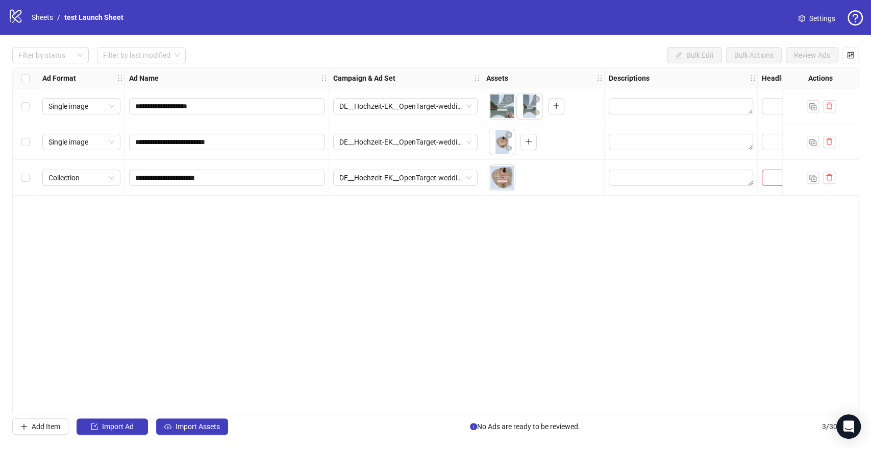
click at [818, 15] on span "Settings" at bounding box center [823, 18] width 26 height 11
click at [815, 20] on span "Settings" at bounding box center [823, 18] width 26 height 11
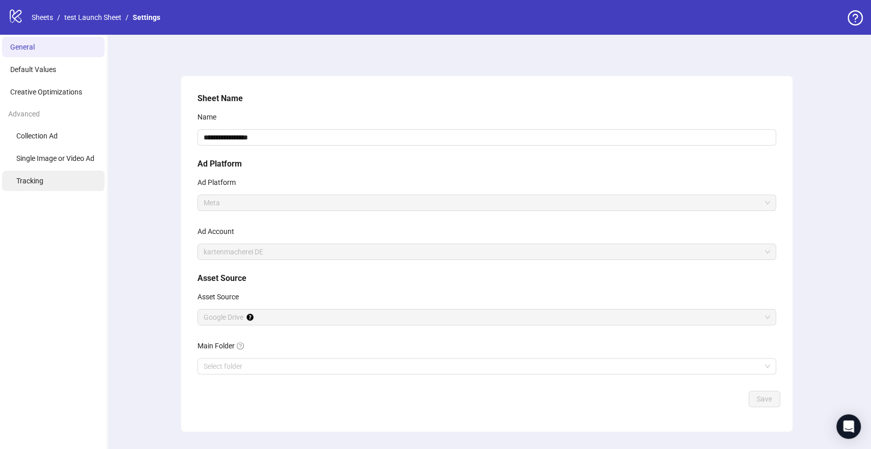
click at [52, 183] on li "Tracking" at bounding box center [53, 180] width 103 height 20
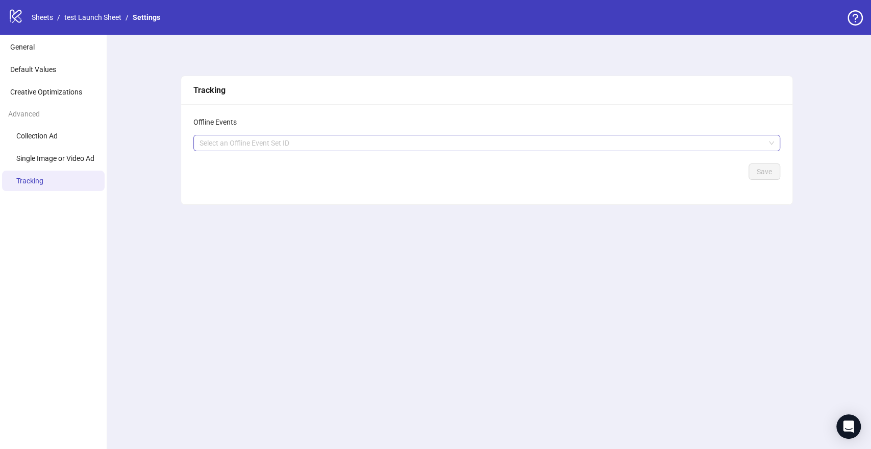
click at [228, 146] on div at bounding box center [481, 143] width 572 height 14
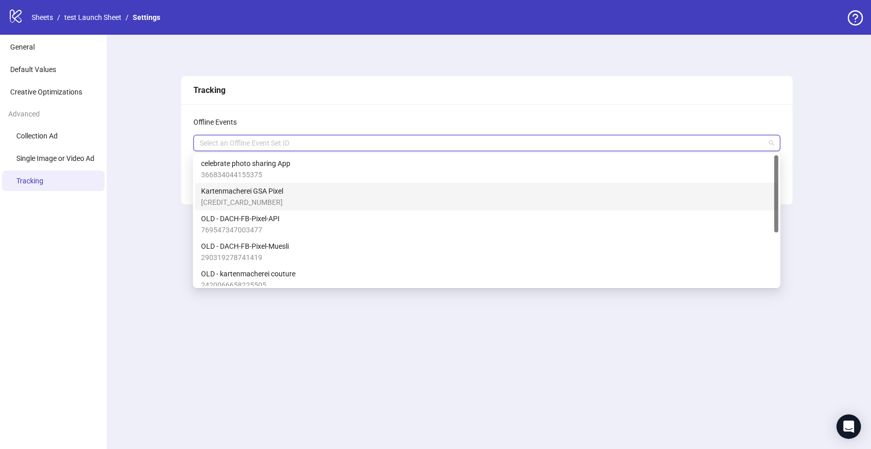
click at [271, 192] on span "Kartenmacherei GSA Pixel" at bounding box center [242, 190] width 82 height 11
click at [160, 149] on div "Tracking Offline Events Kartenmacherei GSA Pixel + 0 ... Save" at bounding box center [486, 242] width 769 height 414
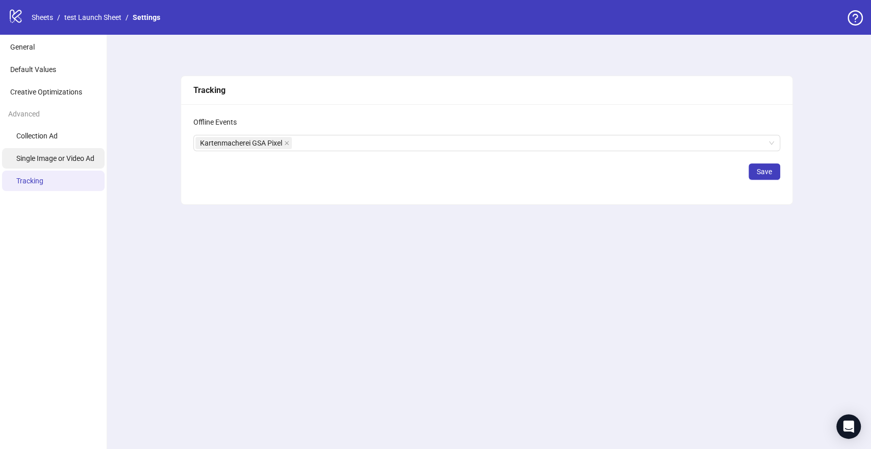
drag, startPoint x: 69, startPoint y: 142, endPoint x: 67, endPoint y: 155, distance: 12.4
click at [69, 142] on li "Collection Ad" at bounding box center [53, 136] width 103 height 20
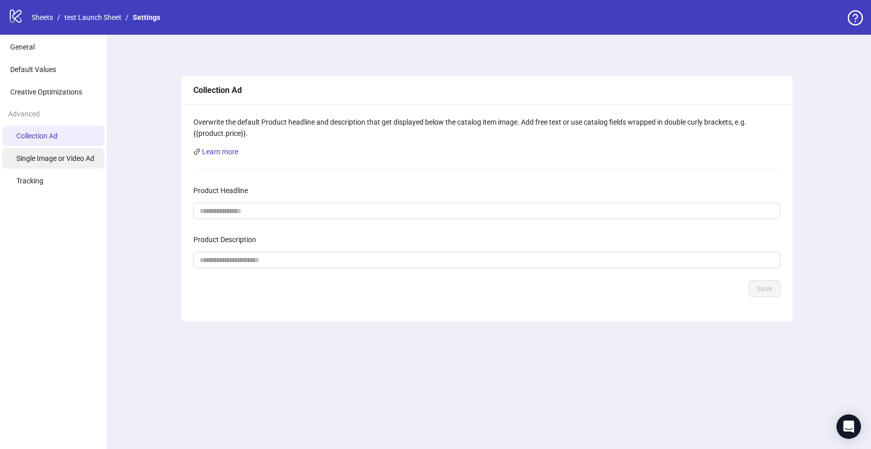
click at [68, 160] on span "Single Image or Video Ad" at bounding box center [55, 158] width 78 height 8
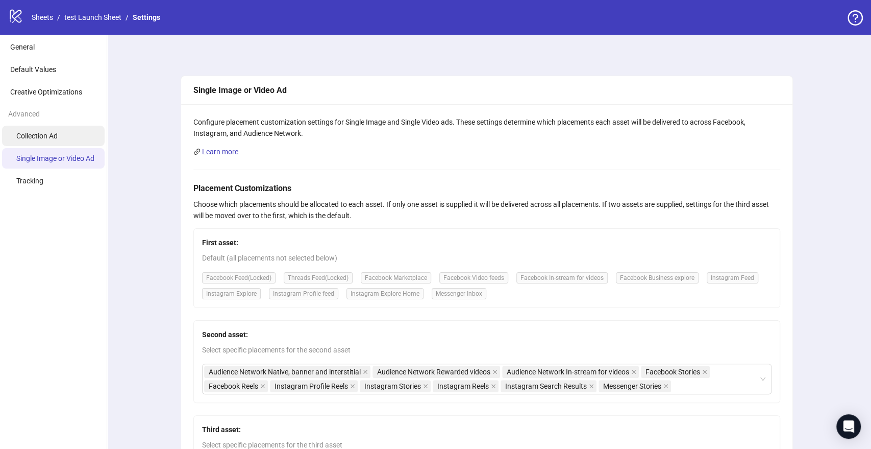
click at [61, 135] on li "Collection Ad" at bounding box center [53, 136] width 103 height 20
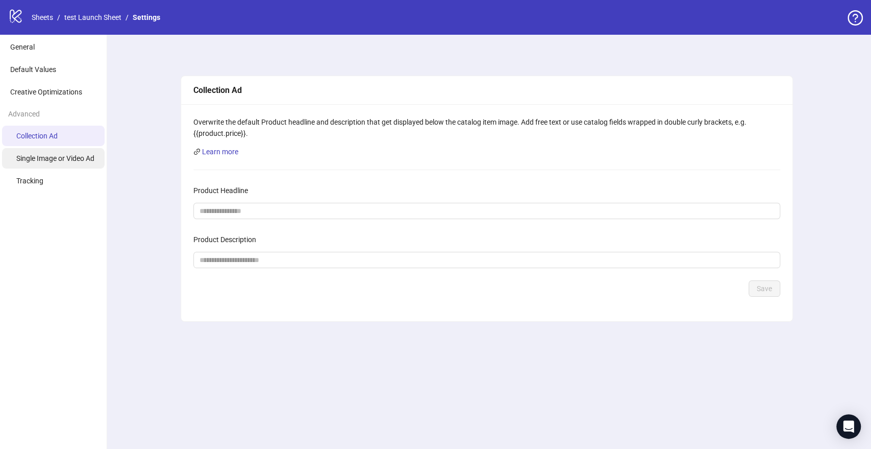
click at [54, 156] on span "Single Image or Video Ad" at bounding box center [55, 158] width 78 height 8
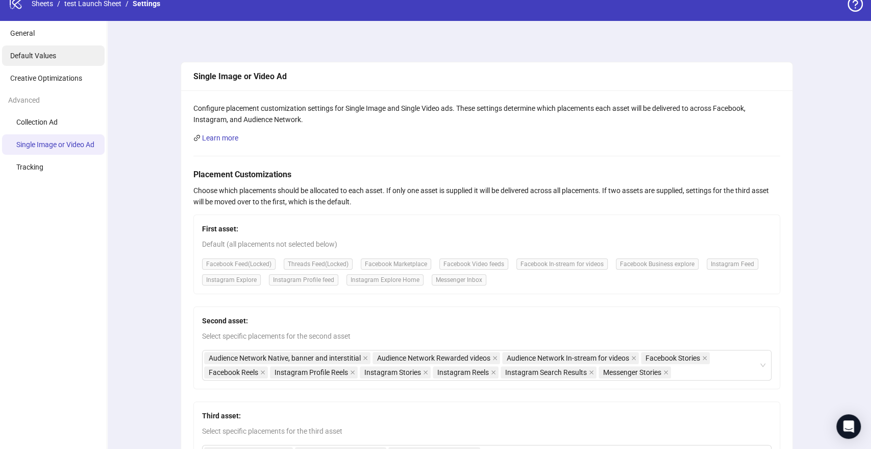
scroll to position [12, 0]
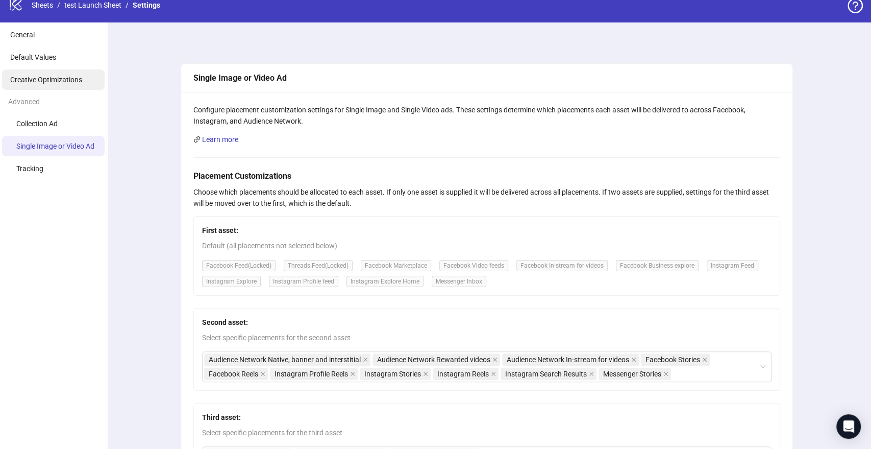
click at [47, 76] on span "Creative Optimizations" at bounding box center [46, 80] width 72 height 8
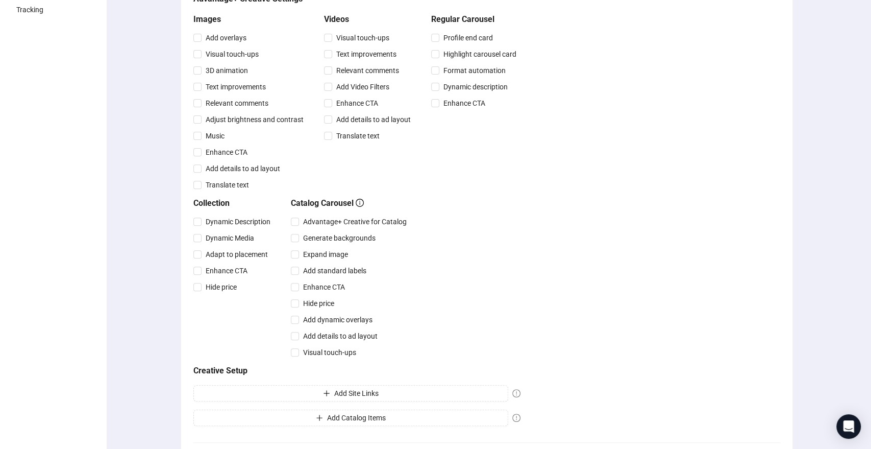
scroll to position [227, 0]
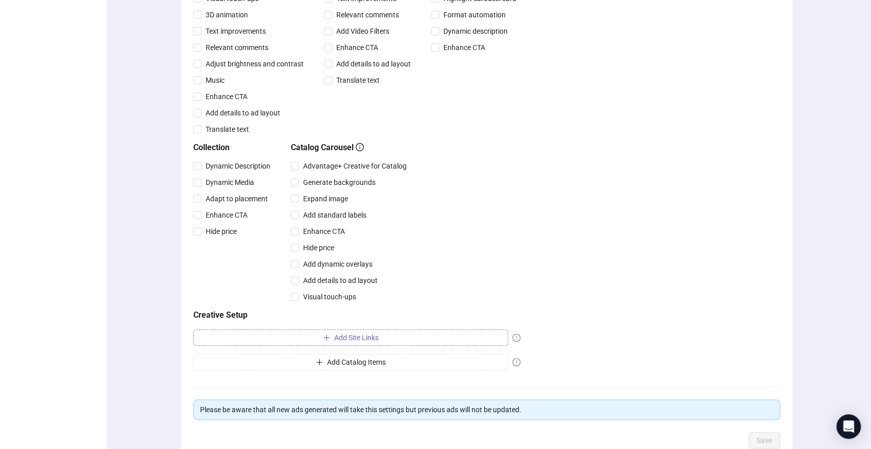
click at [369, 335] on span "Add Site Links" at bounding box center [356, 337] width 44 height 8
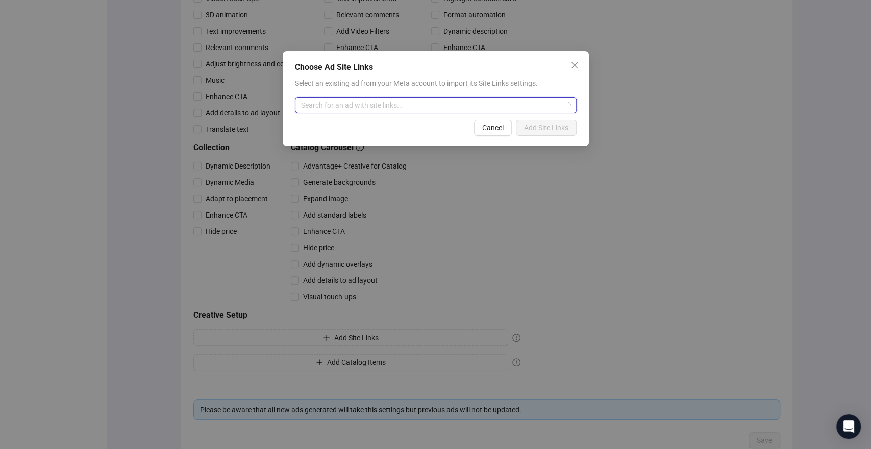
click at [339, 107] on input "search" at bounding box center [431, 104] width 260 height 15
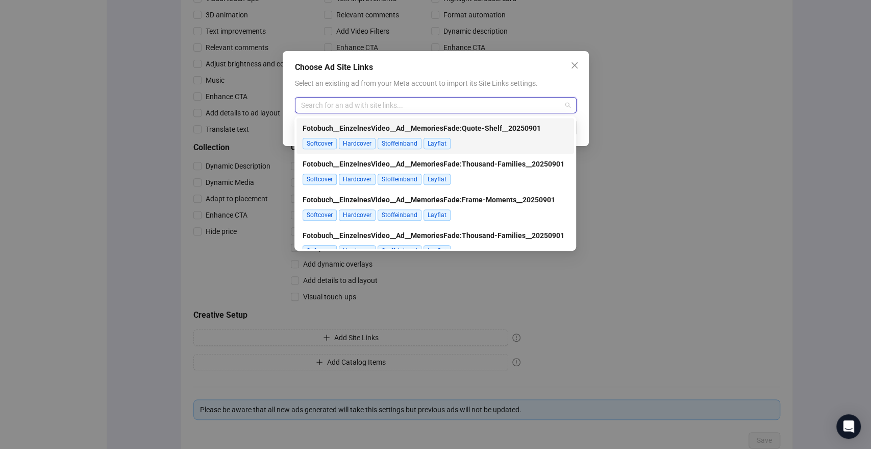
click at [481, 136] on div "Fotobuch__EinzelnesVideo__Ad__MemoriesFade:Quote-Shelf__20250901 Softcover Hard…" at bounding box center [435, 135] width 265 height 31
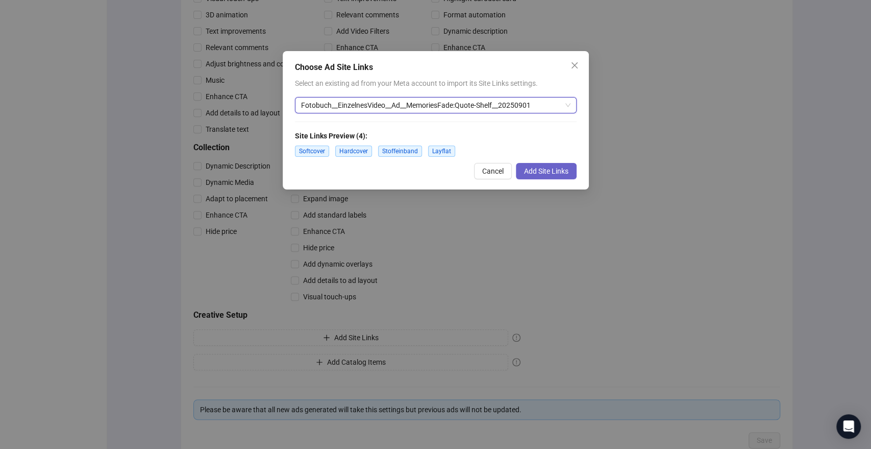
click at [554, 171] on span "Add Site Links" at bounding box center [546, 171] width 44 height 8
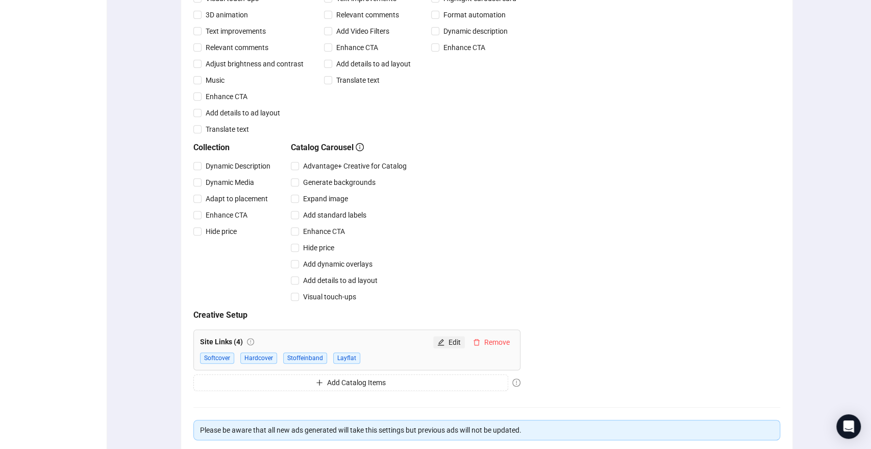
click at [457, 343] on span "Edit" at bounding box center [455, 342] width 12 height 8
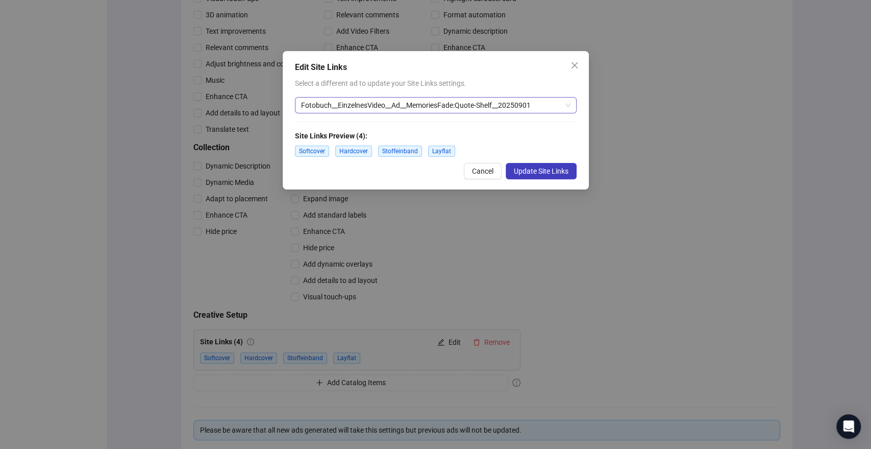
click at [565, 104] on span "Fotobuch__EinzelnesVideo__Ad__MemoriesFade:Quote-Shelf__20250901" at bounding box center [435, 104] width 269 height 15
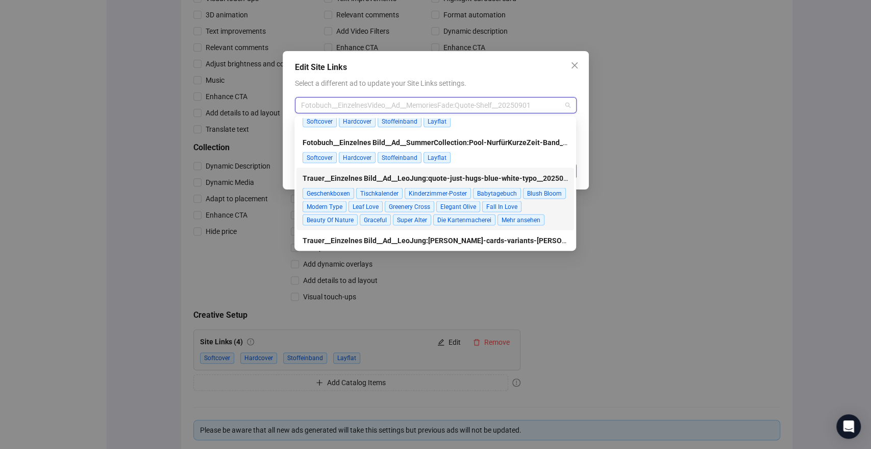
scroll to position [1414, 0]
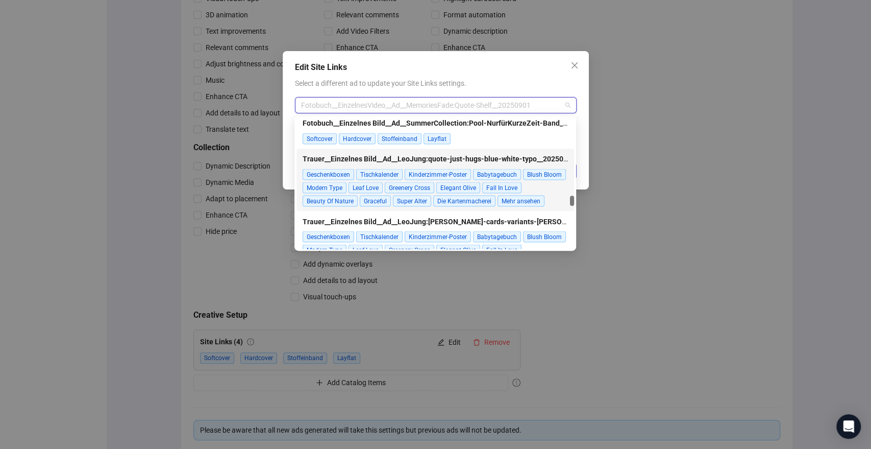
click at [438, 160] on strong "Trauer__Einzelnes Bild__Ad__LeoJung:quote-just-hugs-blue-white-typo__202508xx" at bounding box center [439, 159] width 272 height 8
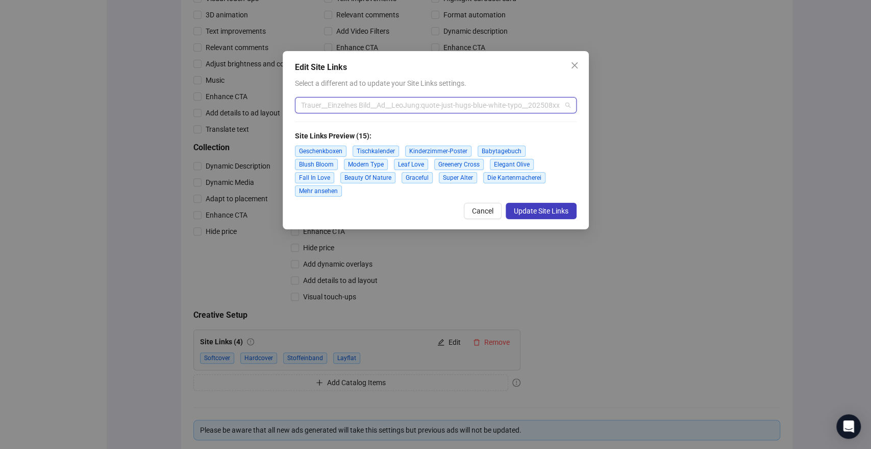
click at [427, 108] on span "Trauer__Einzelnes Bild__Ad__LeoJung:quote-just-hugs-blue-white-typo__202508xx" at bounding box center [435, 104] width 269 height 15
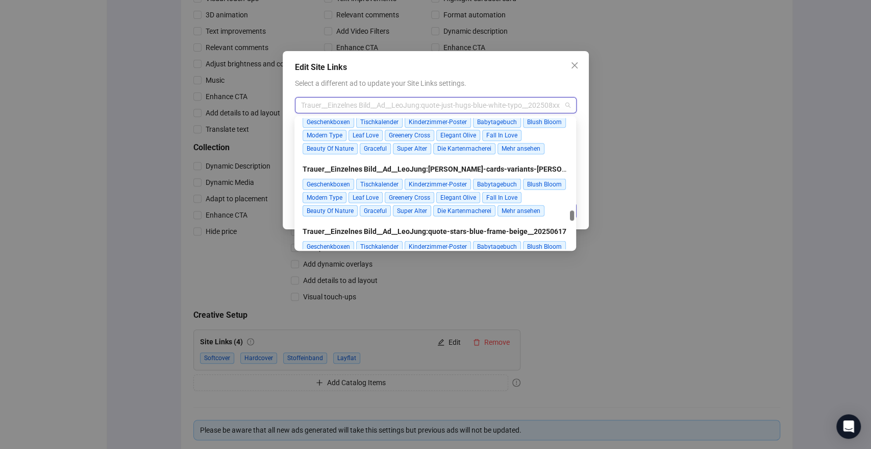
scroll to position [2102, 0]
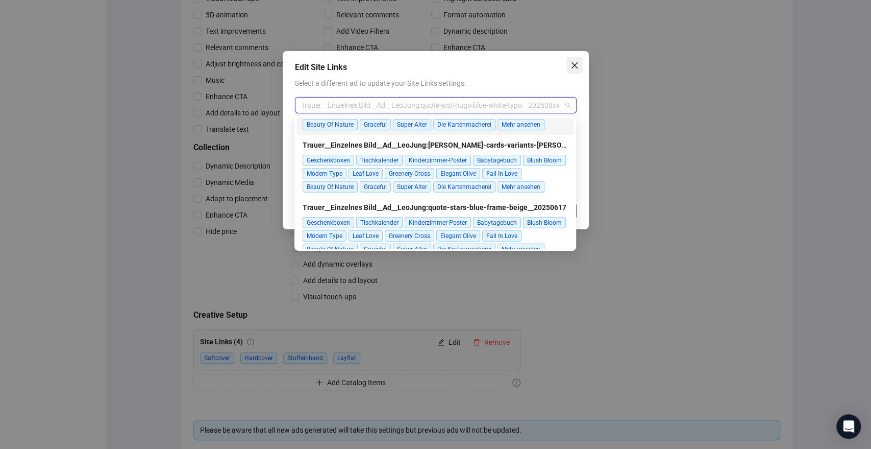
click at [571, 62] on icon "close" at bounding box center [575, 65] width 8 height 8
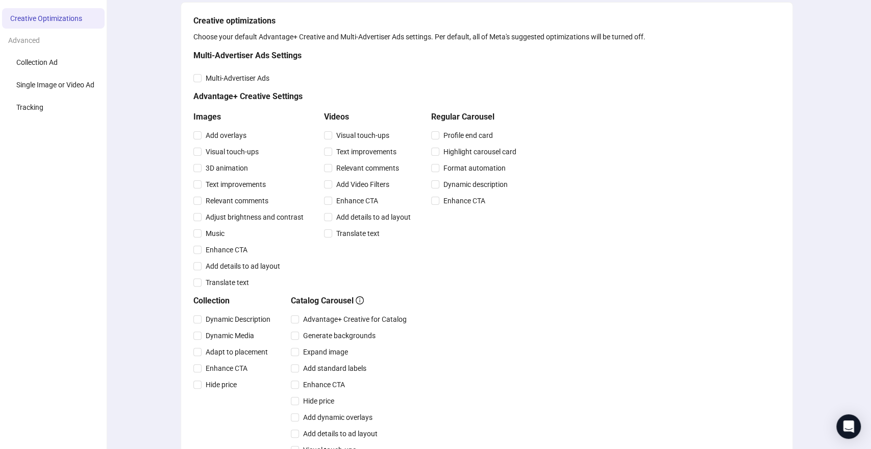
scroll to position [0, 0]
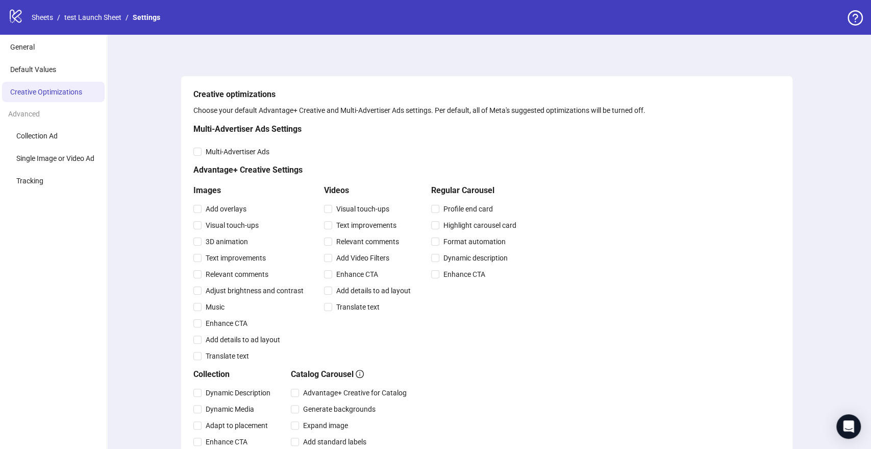
click at [48, 88] on span "Creative Optimizations" at bounding box center [46, 92] width 72 height 8
click at [89, 16] on link "test Launch Sheet" at bounding box center [92, 17] width 61 height 11
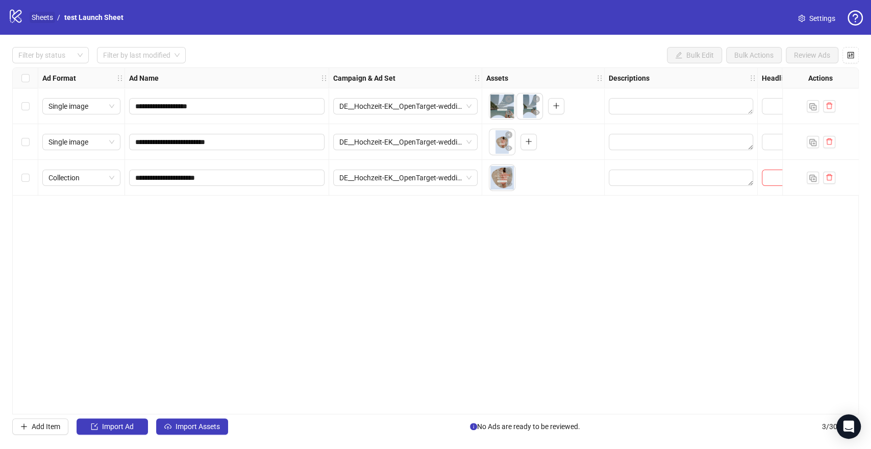
click at [49, 19] on link "Sheets" at bounding box center [43, 17] width 26 height 11
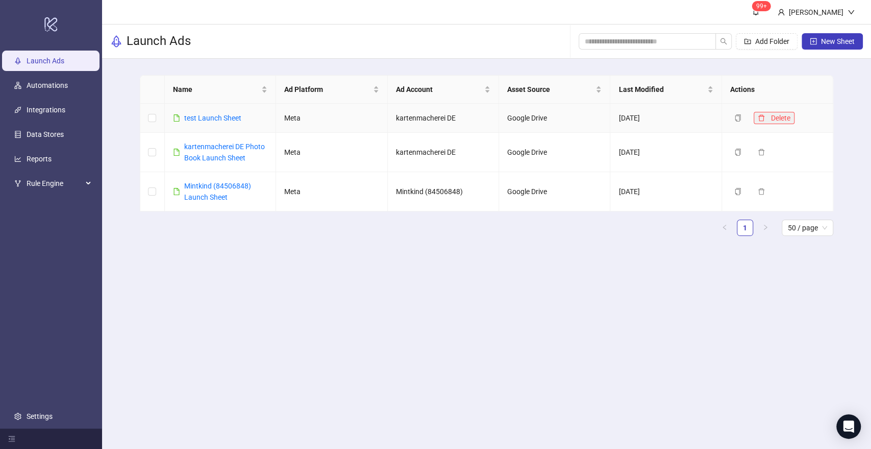
click at [767, 118] on button "Delete" at bounding box center [774, 118] width 41 height 12
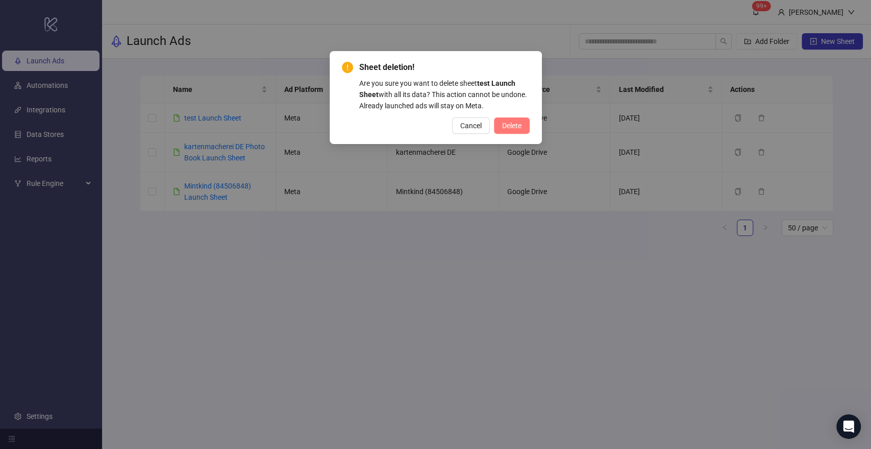
click at [518, 124] on span "Delete" at bounding box center [511, 125] width 19 height 8
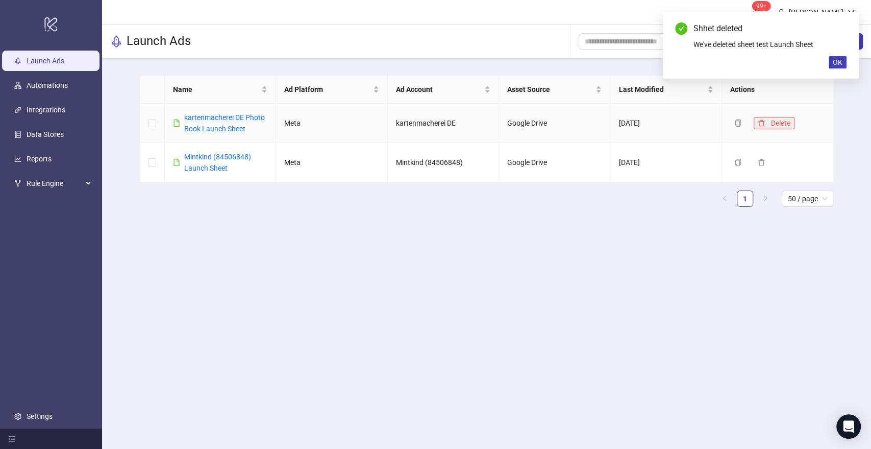
click at [761, 122] on icon "delete" at bounding box center [761, 122] width 7 height 7
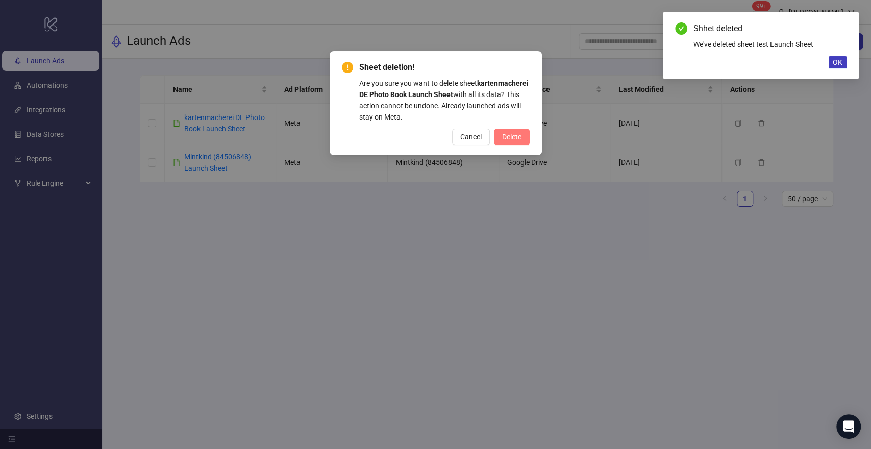
click at [524, 137] on button "Delete" at bounding box center [512, 137] width 36 height 16
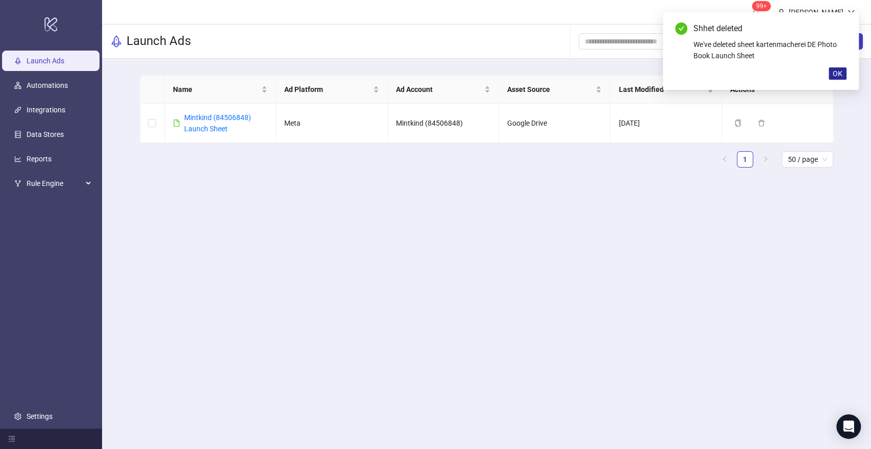
click at [841, 72] on span "OK" at bounding box center [838, 73] width 10 height 8
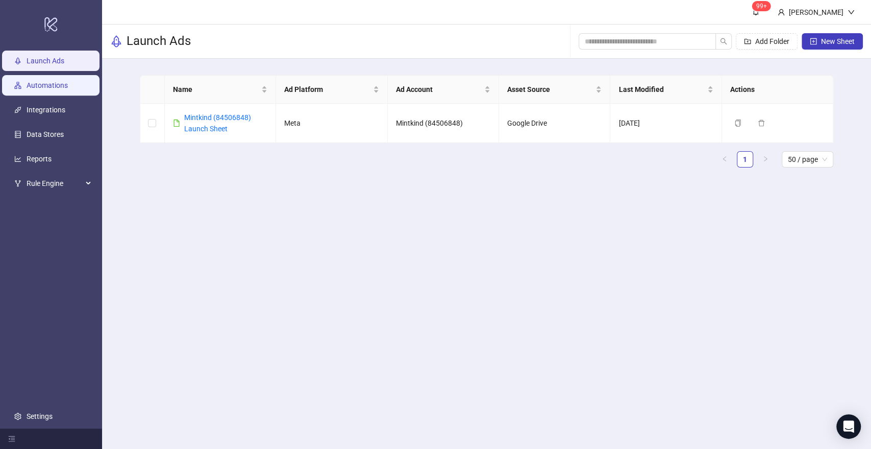
click at [59, 84] on link "Automations" at bounding box center [47, 85] width 41 height 8
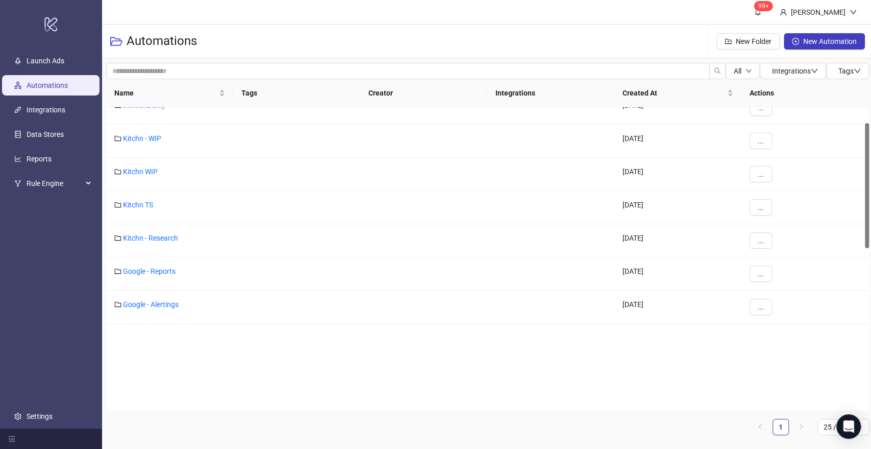
scroll to position [303, 0]
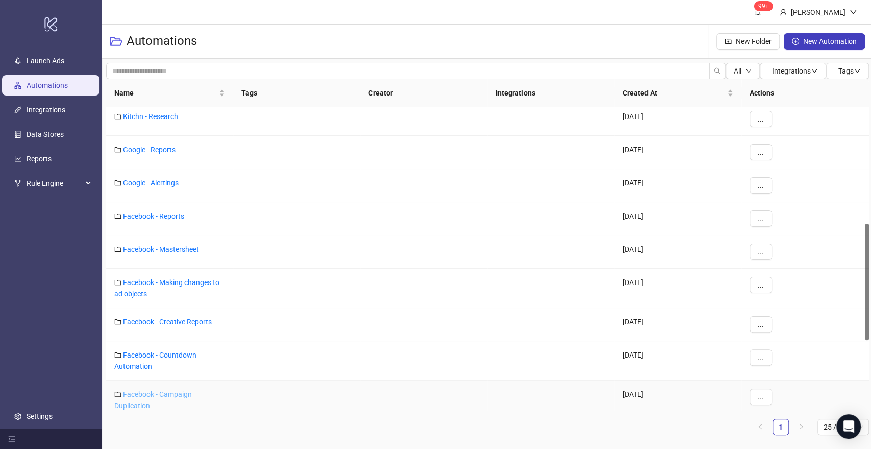
click at [184, 390] on link "Facebook - Campaign Duplication" at bounding box center [153, 399] width 78 height 19
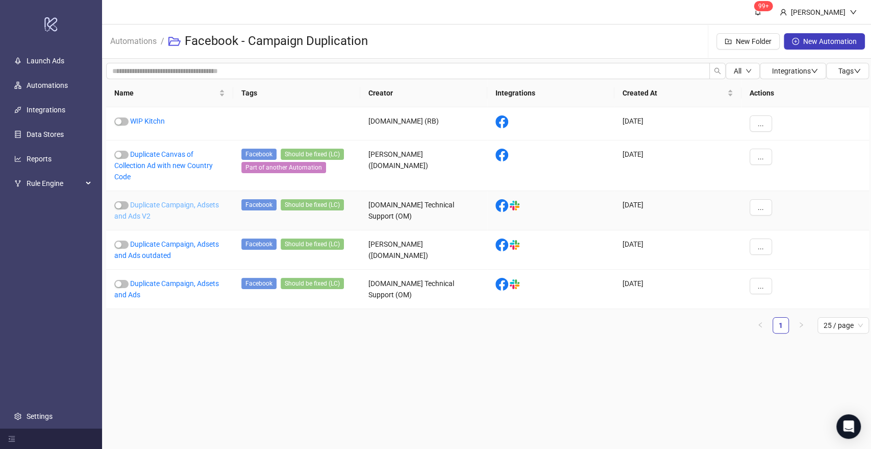
click at [197, 202] on link "Duplicate Campaign, Adsets and Ads V2" at bounding box center [166, 210] width 105 height 19
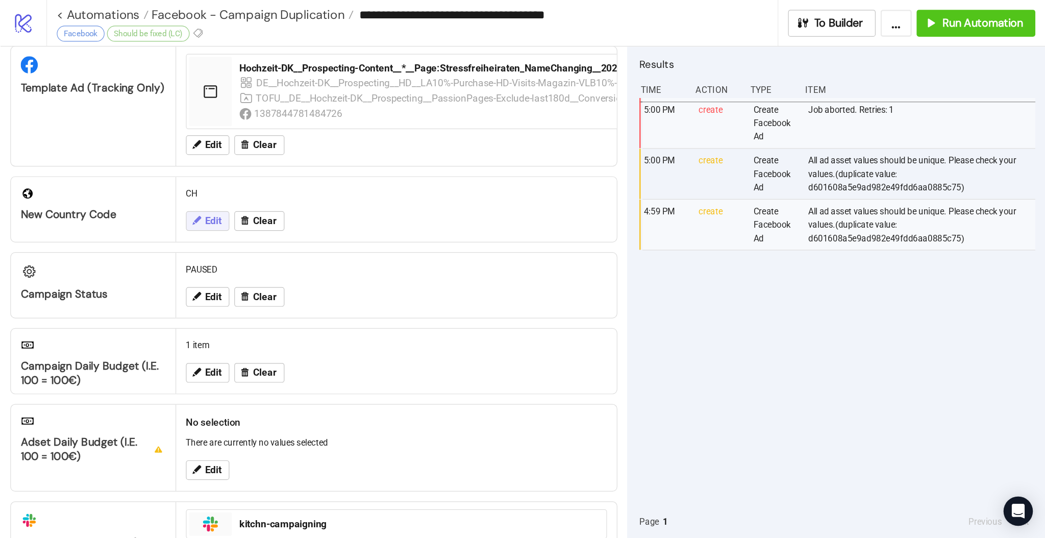
scroll to position [198, 0]
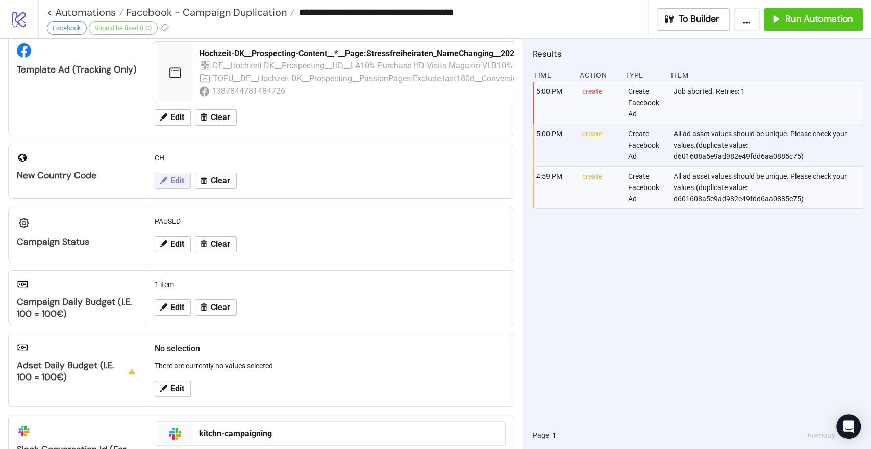
click at [169, 181] on button "Edit" at bounding box center [173, 181] width 36 height 16
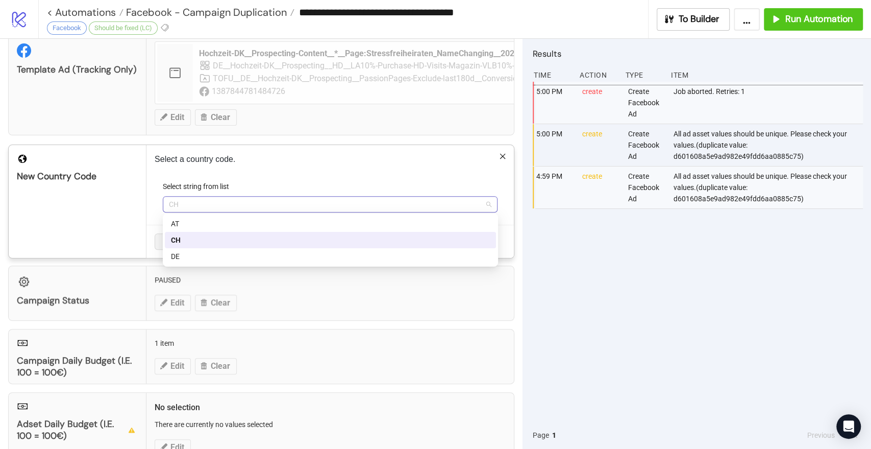
click at [198, 202] on span "CH" at bounding box center [330, 204] width 323 height 15
click at [136, 261] on div "Configuration Ad Account kartenmacherei DE die kartenmacherei Edit Clear Campai…" at bounding box center [261, 244] width 523 height 410
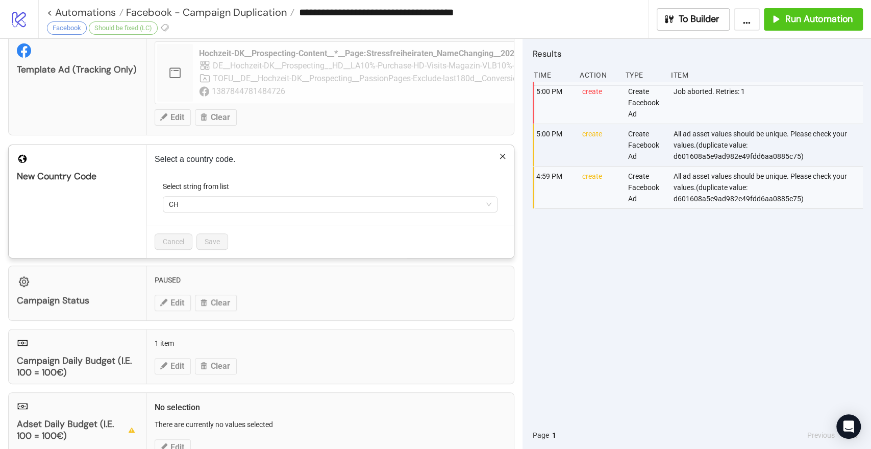
click at [503, 155] on icon "close" at bounding box center [503, 157] width 6 height 6
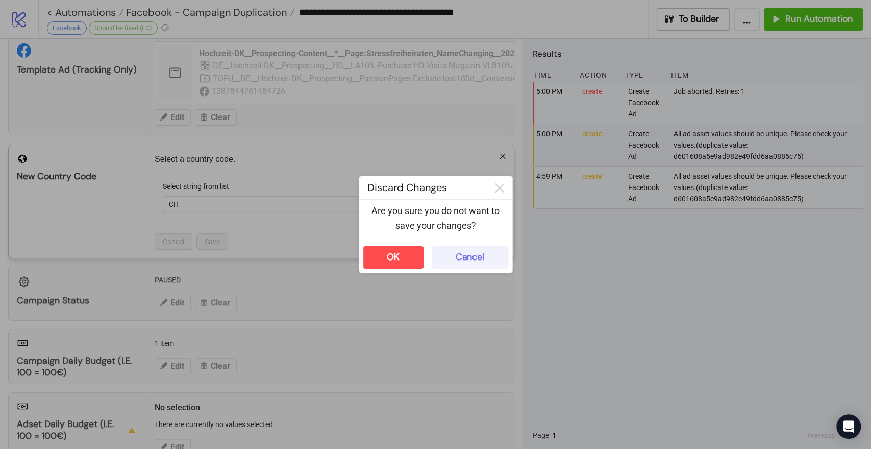
click at [460, 257] on div "Cancel" at bounding box center [470, 257] width 29 height 12
click at [717, 230] on div "**********" at bounding box center [435, 224] width 871 height 449
